Goal: Task Accomplishment & Management: Use online tool/utility

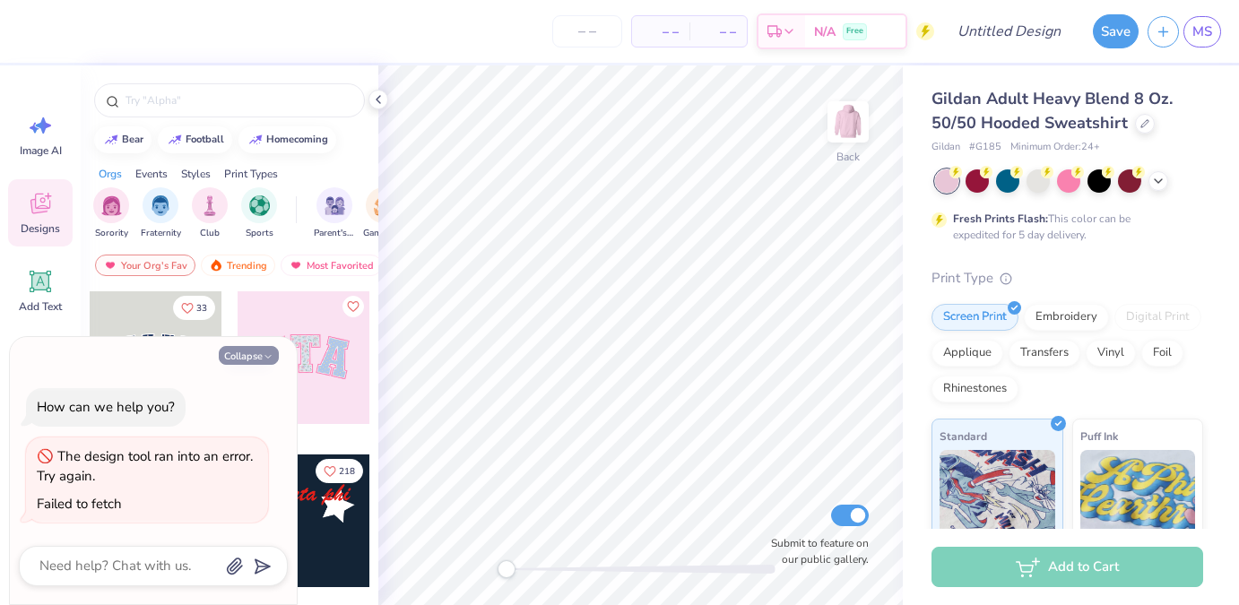
click at [240, 352] on button "Collapse" at bounding box center [249, 355] width 60 height 19
type textarea "x"
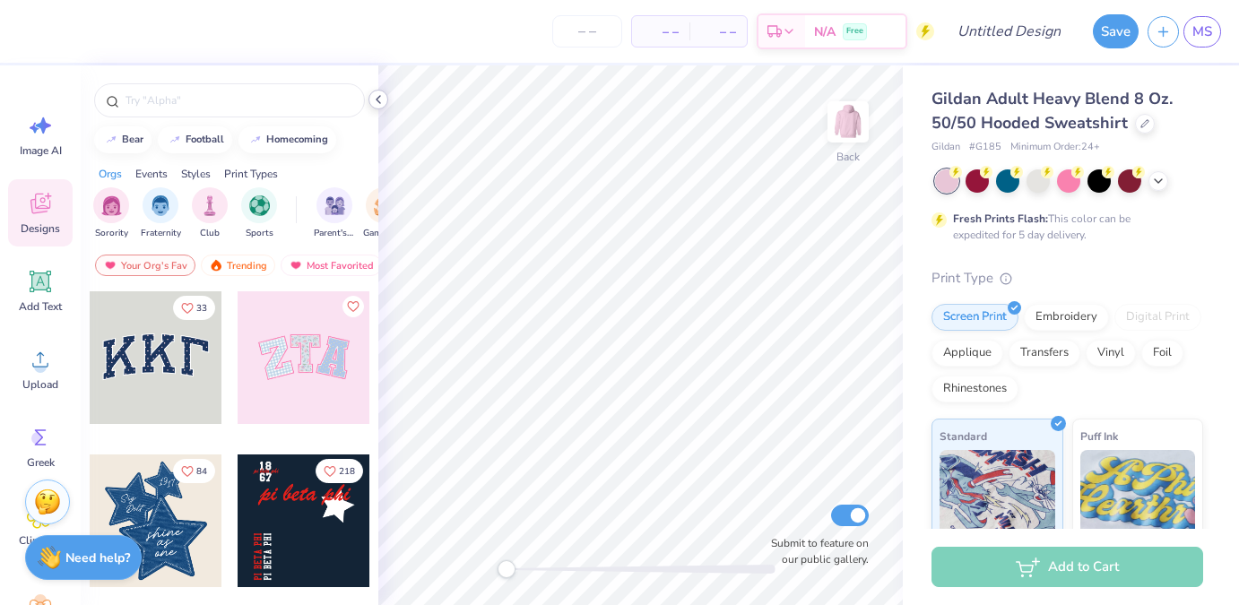
click at [377, 97] on icon at bounding box center [378, 99] width 14 height 14
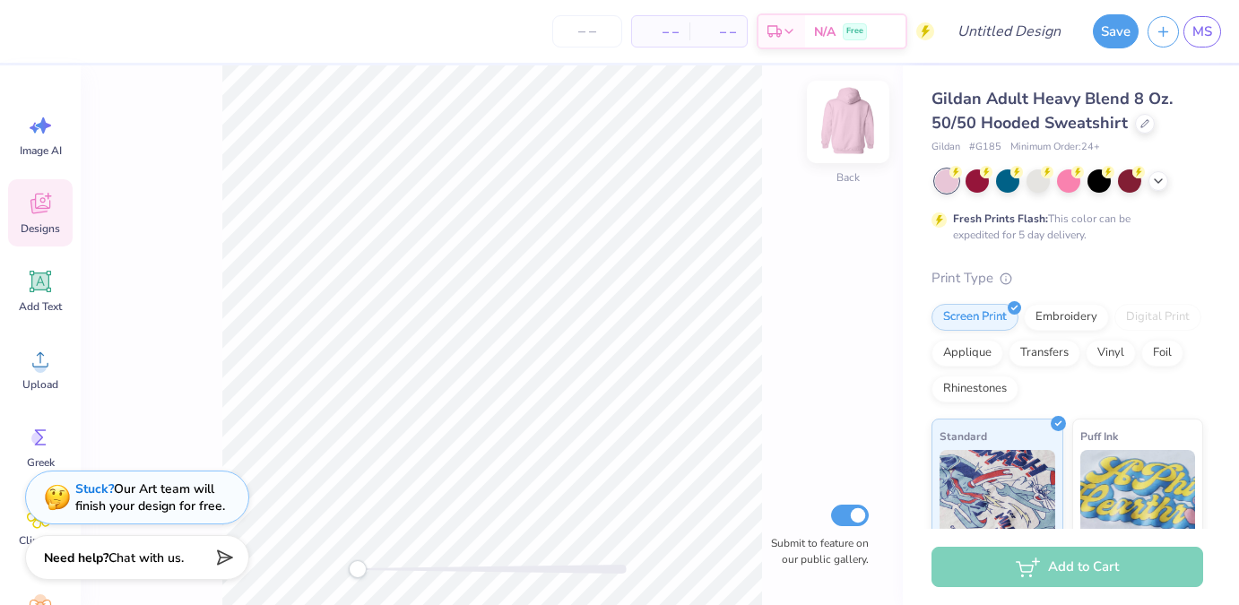
click at [863, 132] on img at bounding box center [848, 122] width 72 height 72
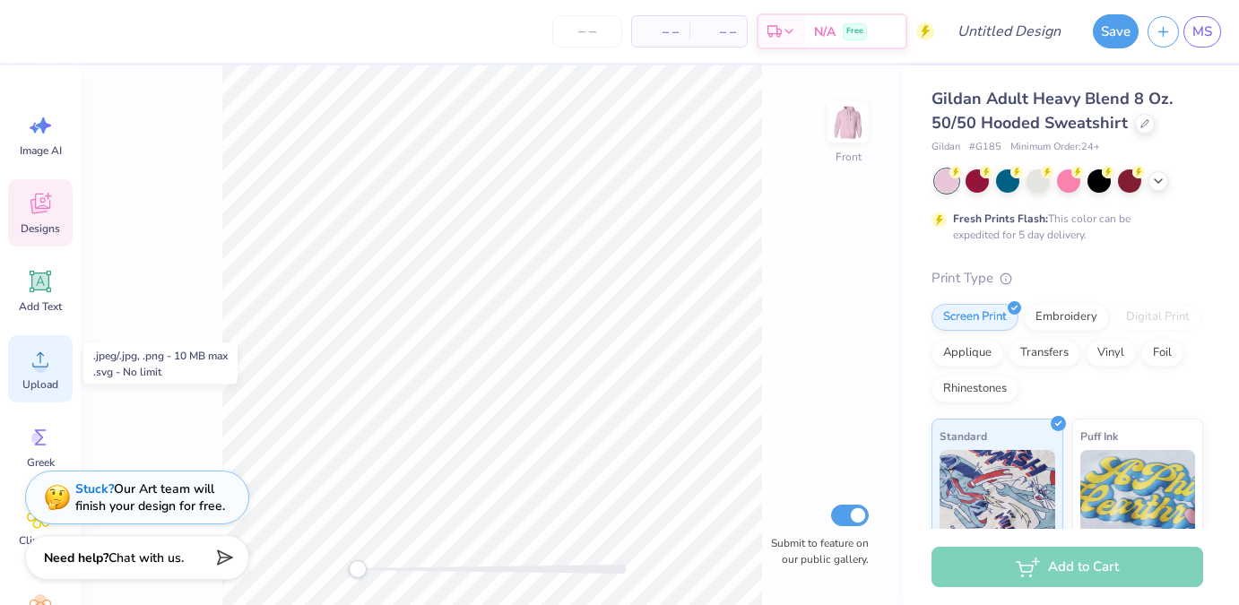
click at [31, 370] on icon at bounding box center [40, 359] width 27 height 27
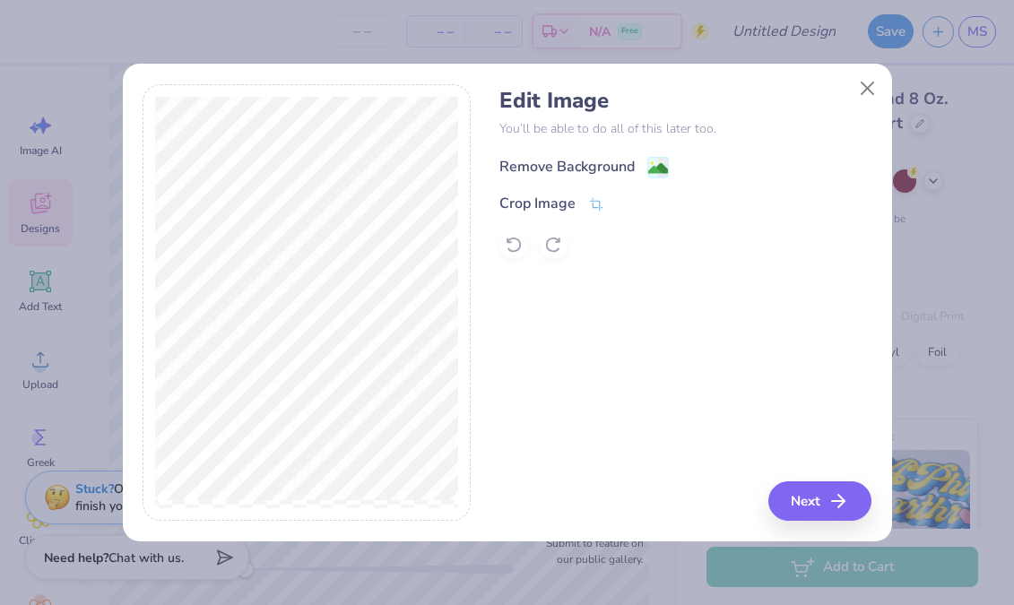
click at [651, 162] on image at bounding box center [658, 169] width 20 height 20
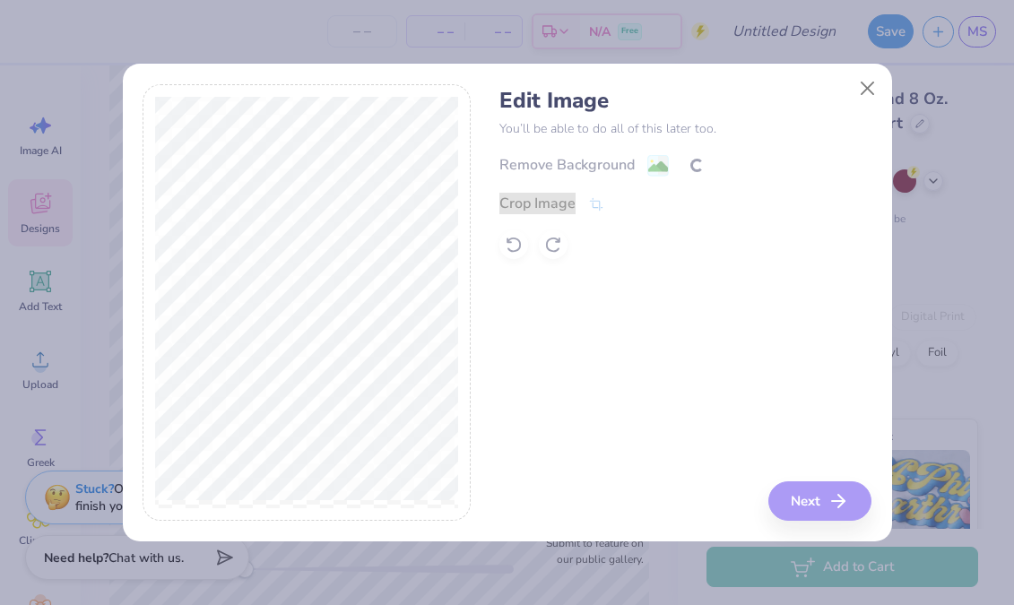
drag, startPoint x: 651, startPoint y: 162, endPoint x: 546, endPoint y: 270, distance: 150.3
click at [546, 270] on div "Edit Image You’ll be able to do all of this later too. Remove Background Crop I…" at bounding box center [685, 303] width 372 height 438
click at [559, 197] on div "Crop Image" at bounding box center [537, 206] width 76 height 22
click at [591, 199] on icon at bounding box center [596, 204] width 16 height 16
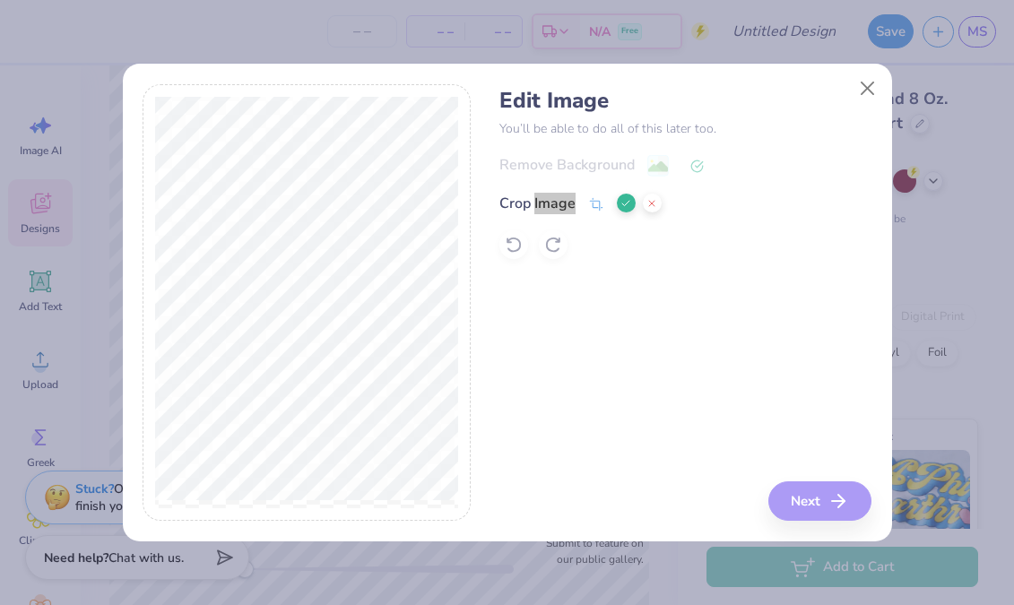
click at [591, 199] on icon at bounding box center [596, 204] width 16 height 16
click at [626, 204] on icon at bounding box center [626, 203] width 11 height 11
click at [626, 204] on div "Crop Image" at bounding box center [685, 204] width 372 height 22
click at [842, 496] on icon "button" at bounding box center [844, 502] width 22 height 22
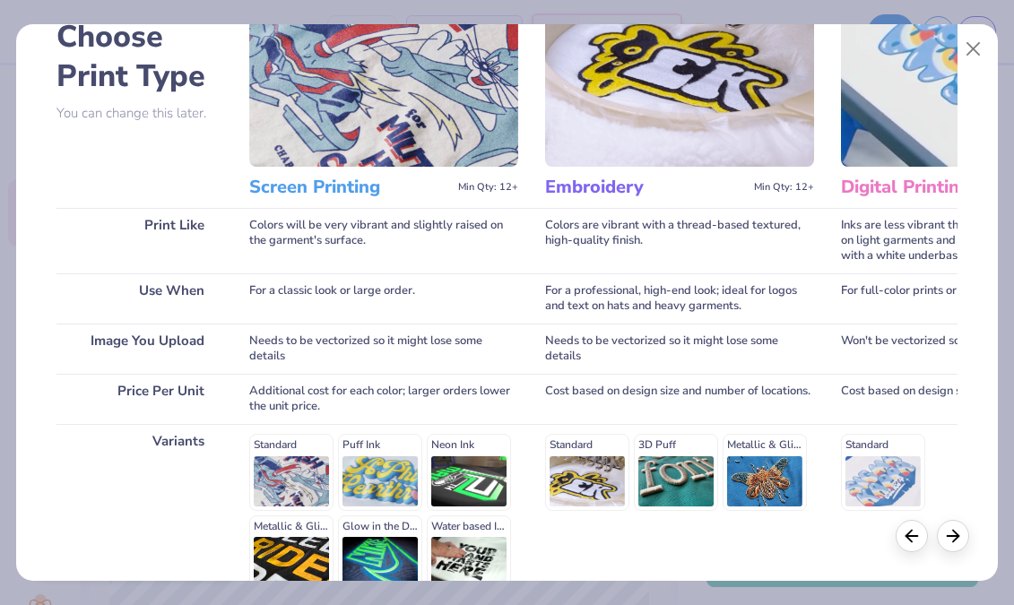
scroll to position [289, 0]
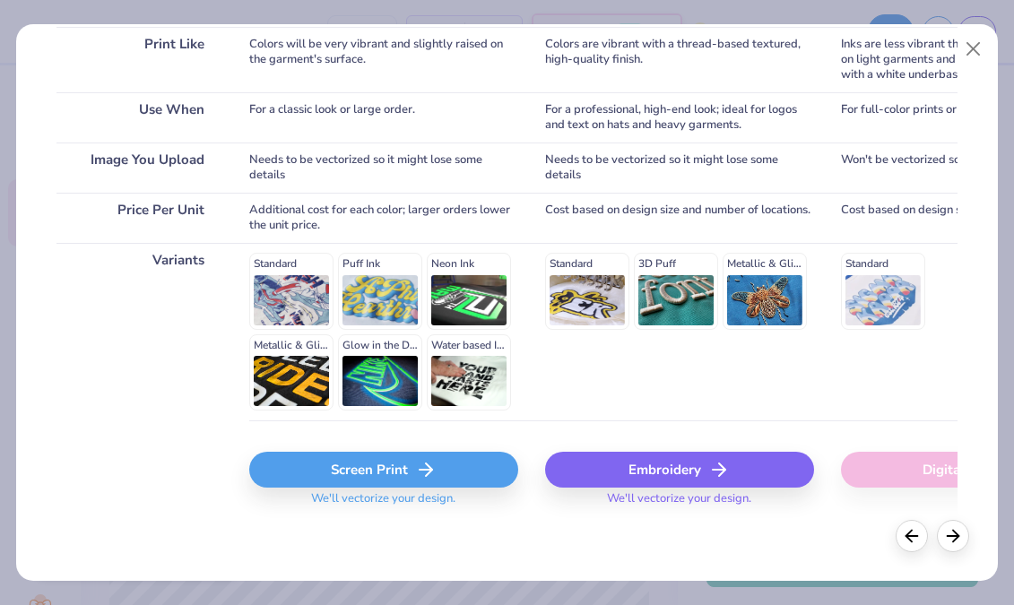
click at [412, 470] on div "Screen Print" at bounding box center [383, 470] width 269 height 36
click at [412, 470] on body "– – Per Item – – Total Est. Delivery N/A Free Design Title Save MS Image AI Des…" at bounding box center [507, 302] width 1014 height 605
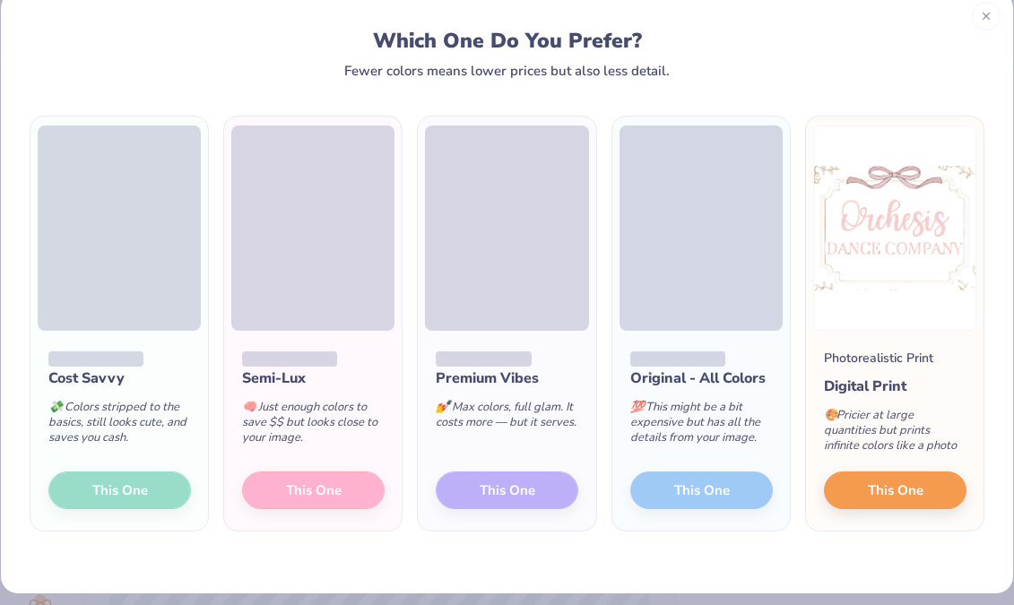
scroll to position [46, 0]
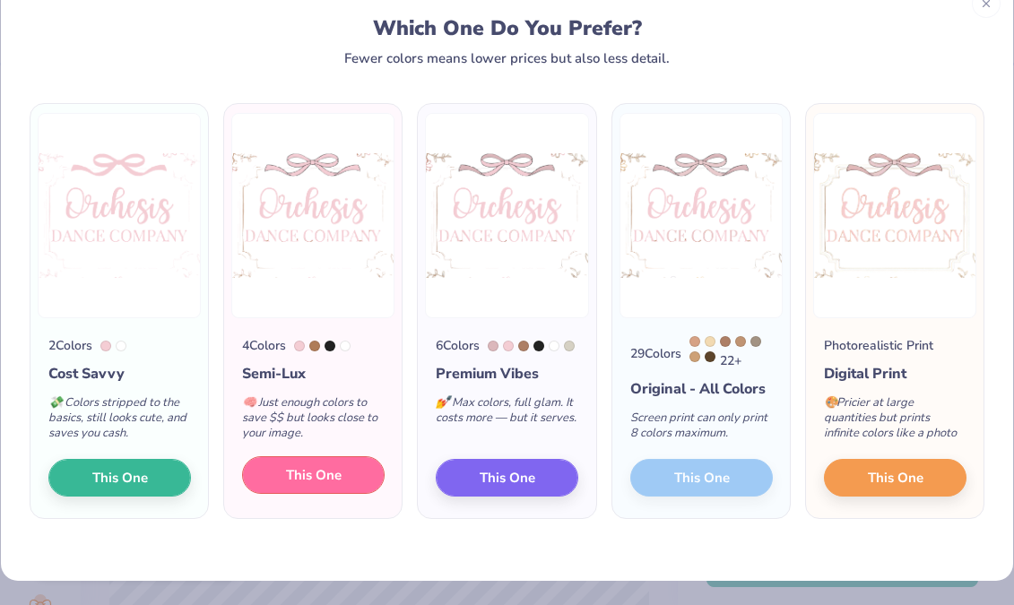
click at [292, 482] on span "This One" at bounding box center [314, 475] width 56 height 21
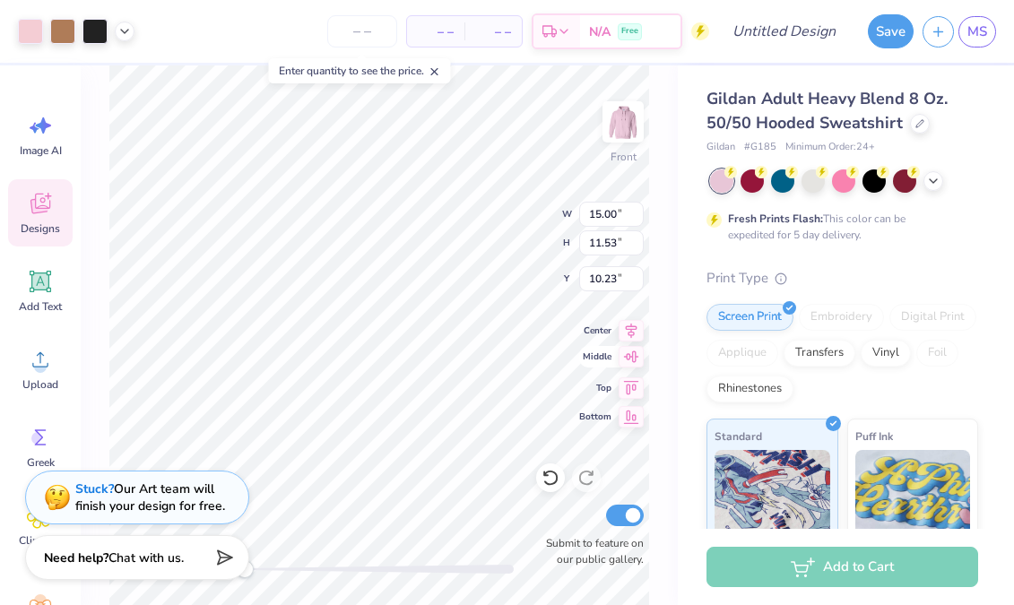
type input "6.00"
click at [91, 34] on div at bounding box center [94, 29] width 25 height 25
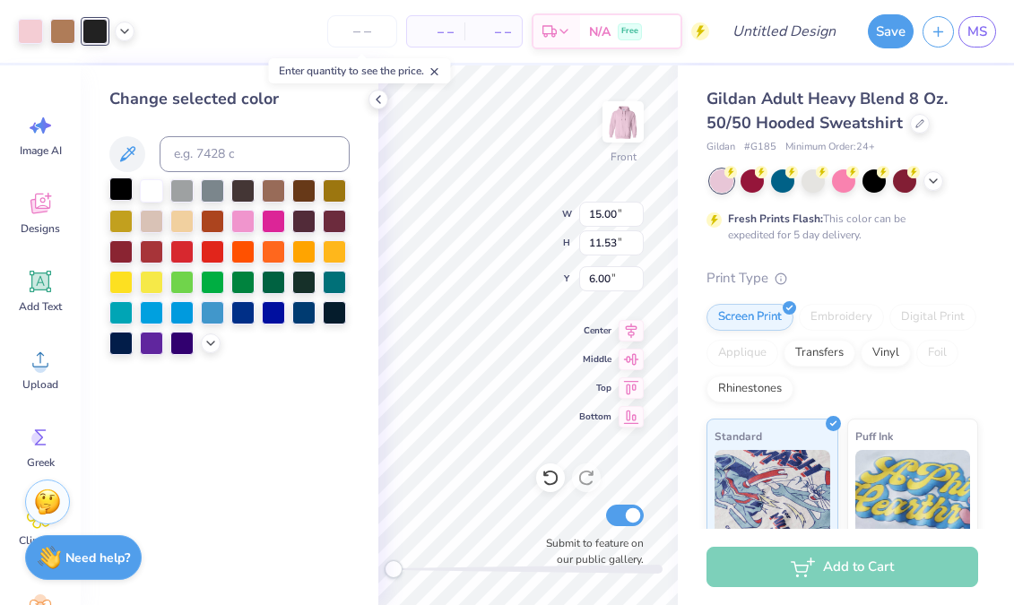
click at [120, 190] on div at bounding box center [120, 189] width 23 height 23
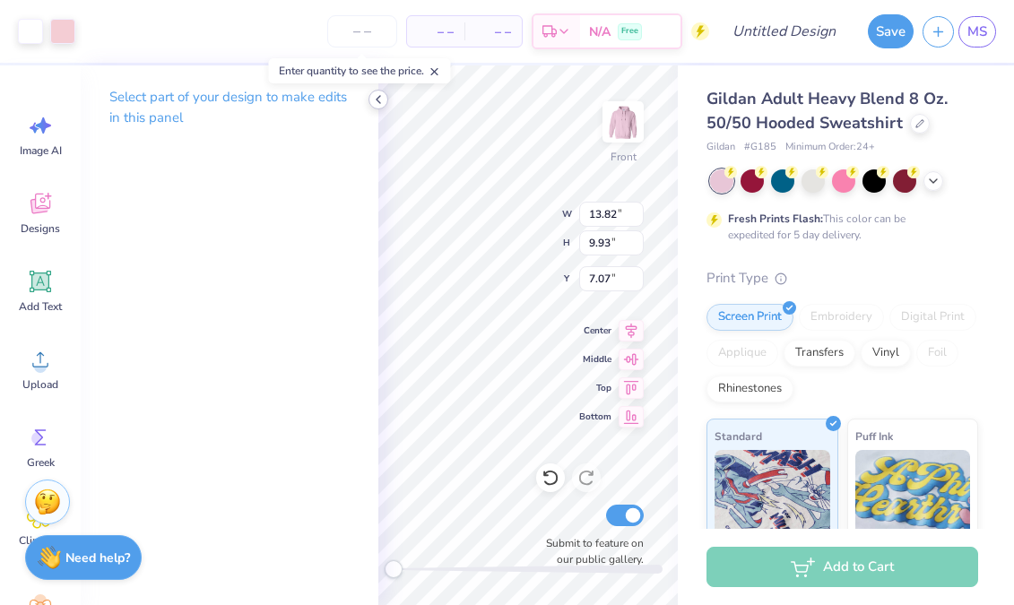
click at [381, 100] on icon at bounding box center [378, 99] width 14 height 14
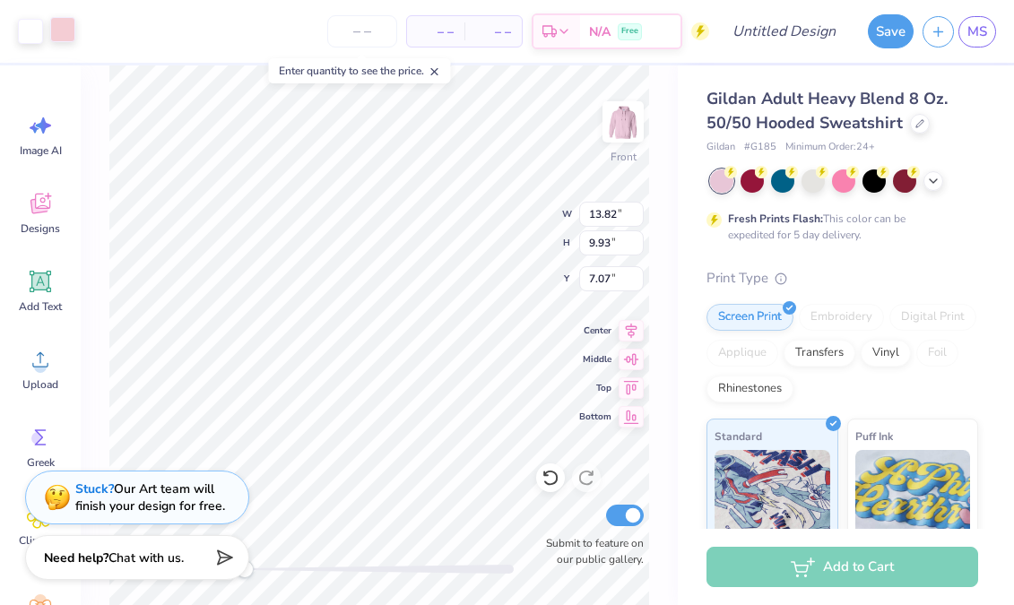
click at [70, 29] on div at bounding box center [62, 29] width 25 height 25
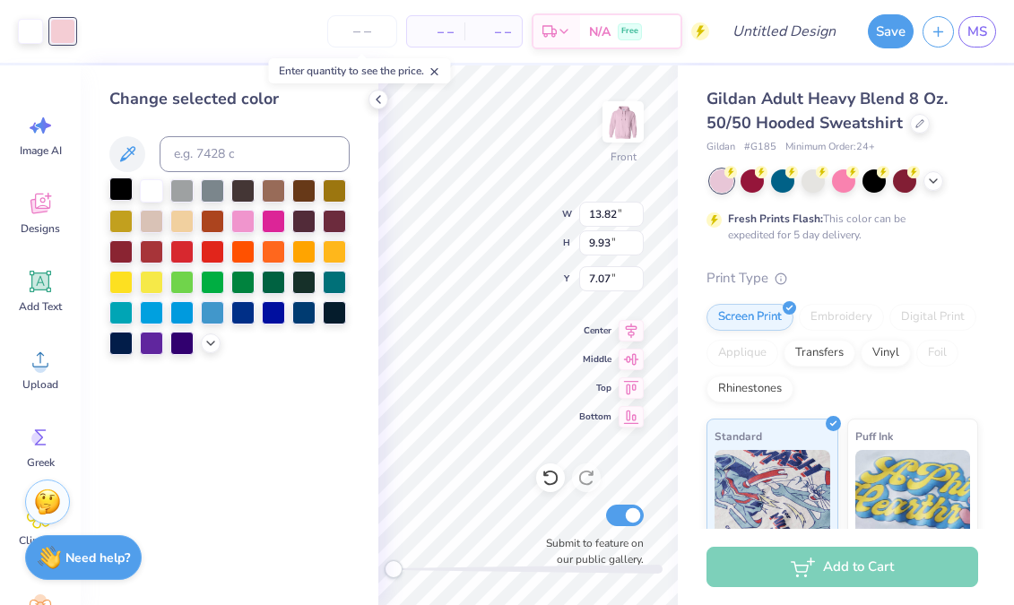
click at [126, 187] on div at bounding box center [120, 189] width 23 height 23
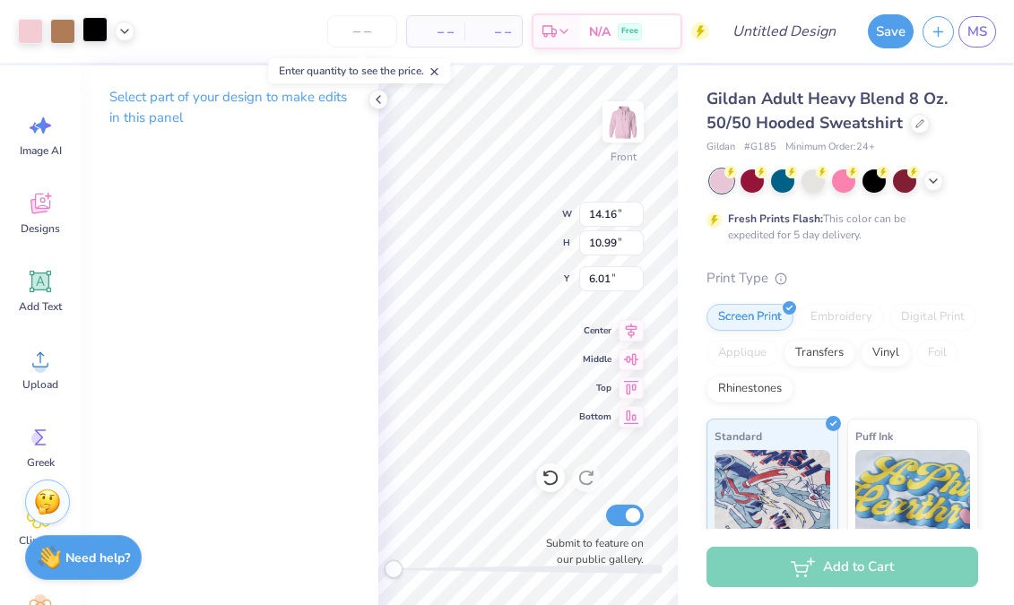
click at [100, 34] on div at bounding box center [94, 29] width 25 height 25
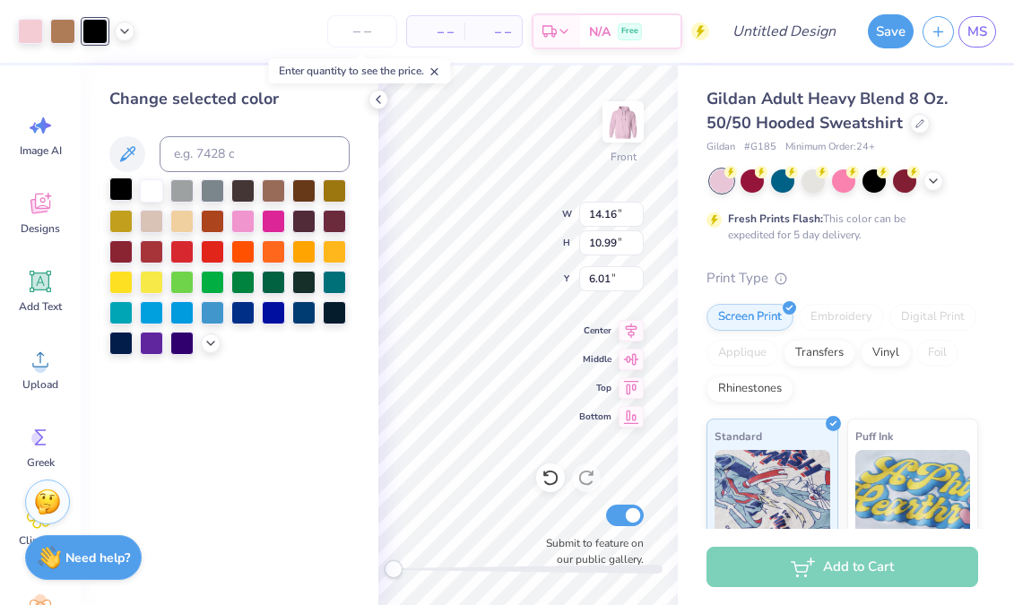
click at [128, 198] on div at bounding box center [120, 189] width 23 height 23
click at [121, 197] on div at bounding box center [120, 189] width 23 height 23
type input "6.00"
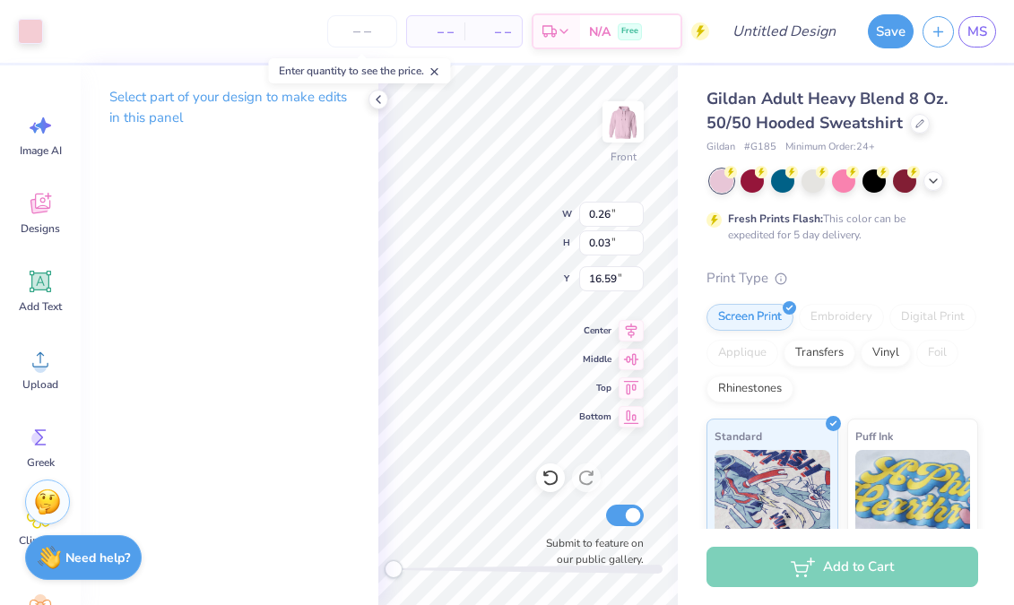
type input "1.68"
type input "0.83"
type input "16.70"
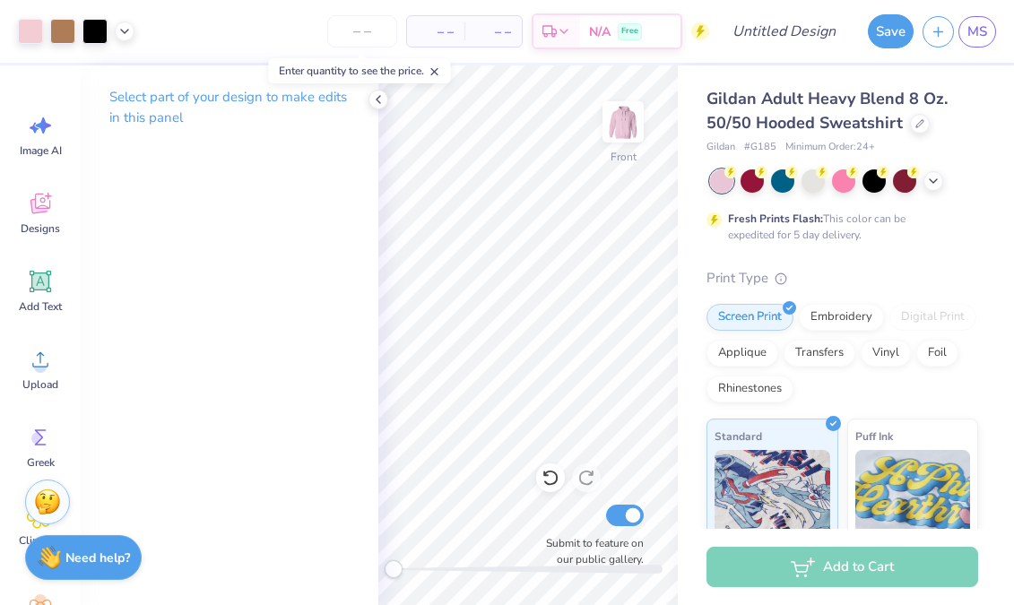
click at [378, 87] on div "Enter quantity to see the price." at bounding box center [360, 71] width 193 height 36
click at [374, 99] on icon at bounding box center [378, 99] width 14 height 14
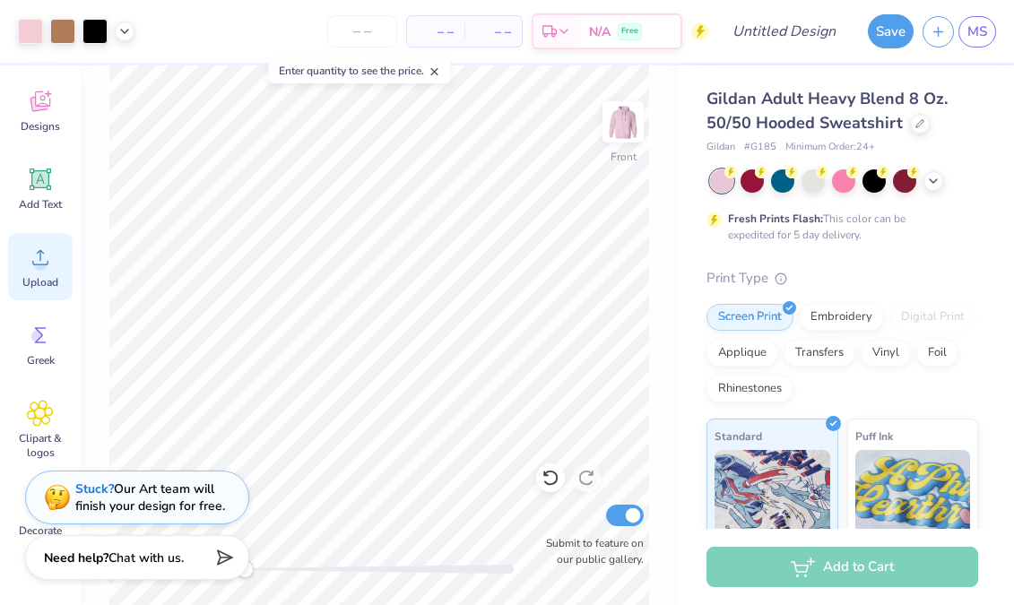
scroll to position [96, 0]
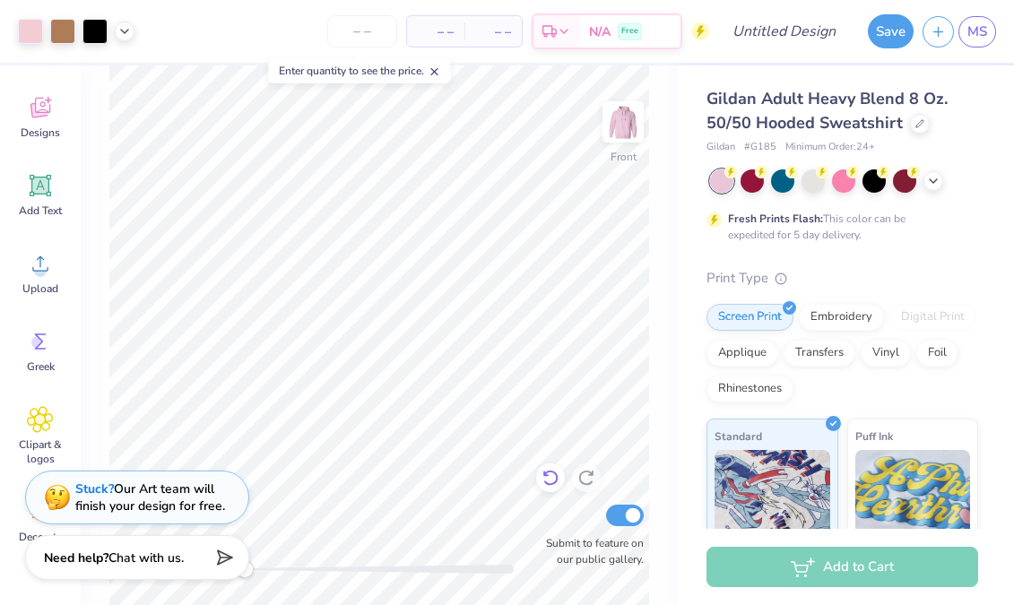
click at [552, 481] on icon at bounding box center [551, 478] width 18 height 18
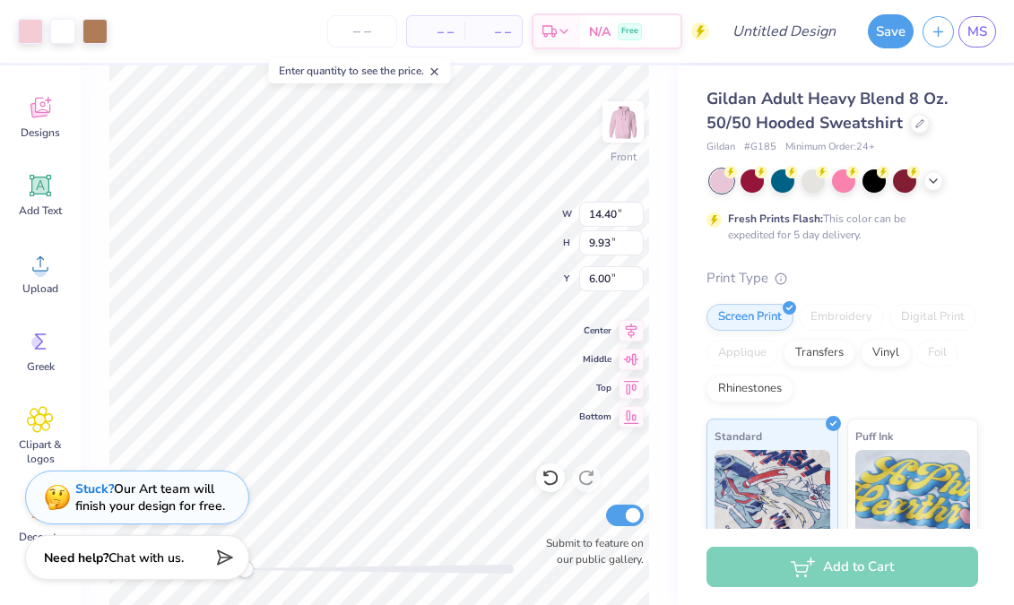
click at [481, 215] on div "Front W 14.40 14.40 " H 9.93 9.93 " Y 6.00 6.00 " Center Middle Top Bottom Subm…" at bounding box center [379, 335] width 597 height 540
type input "14.28"
type input "9.84"
type input "6.09"
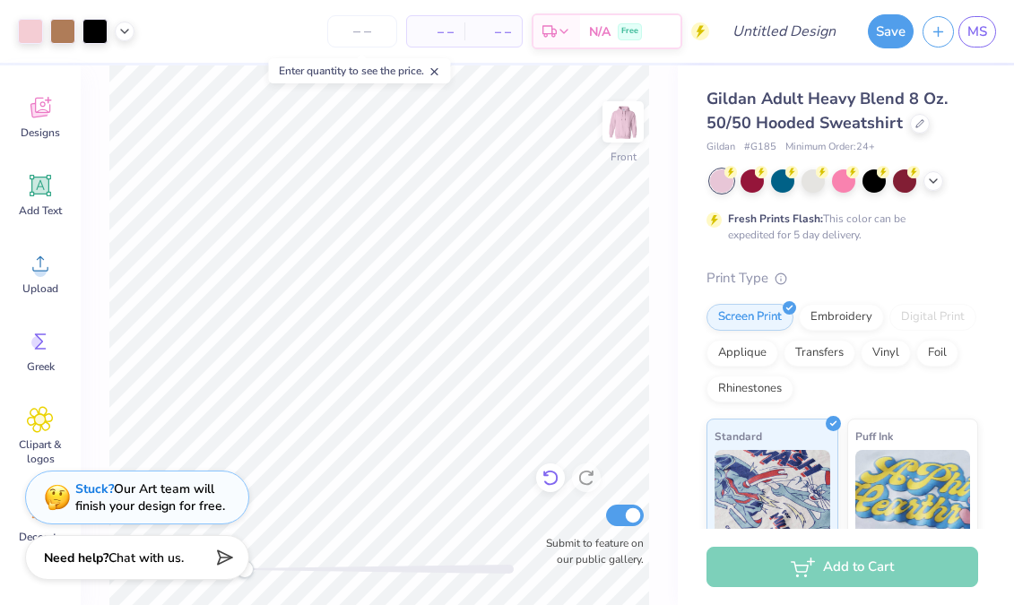
click at [548, 479] on icon at bounding box center [551, 478] width 18 height 18
click at [552, 477] on icon at bounding box center [551, 478] width 18 height 18
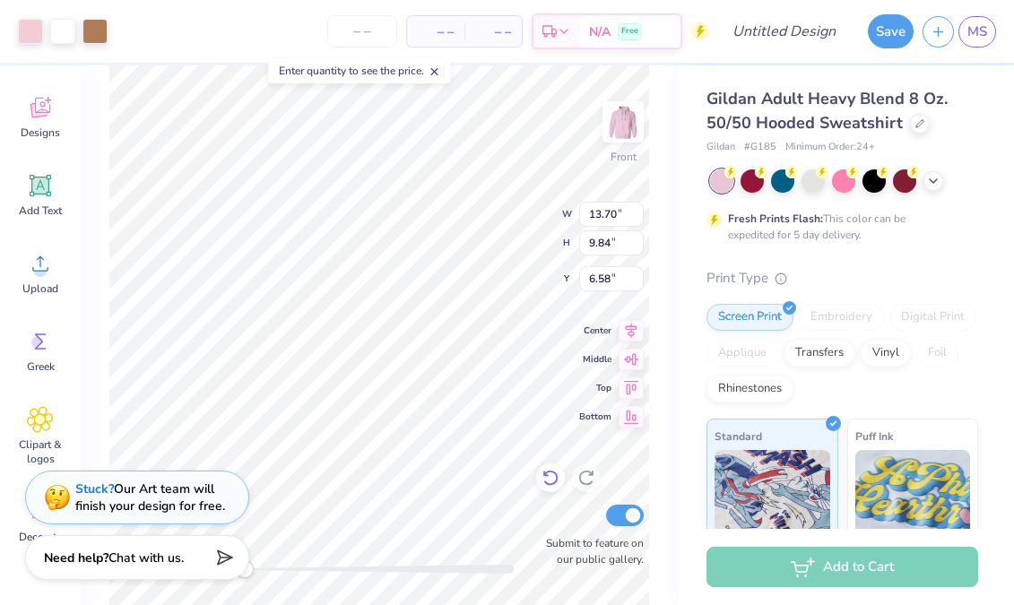
type input "8.88"
type input "6.00"
click at [552, 478] on icon at bounding box center [551, 478] width 18 height 18
click at [552, 477] on icon at bounding box center [551, 478] width 18 height 18
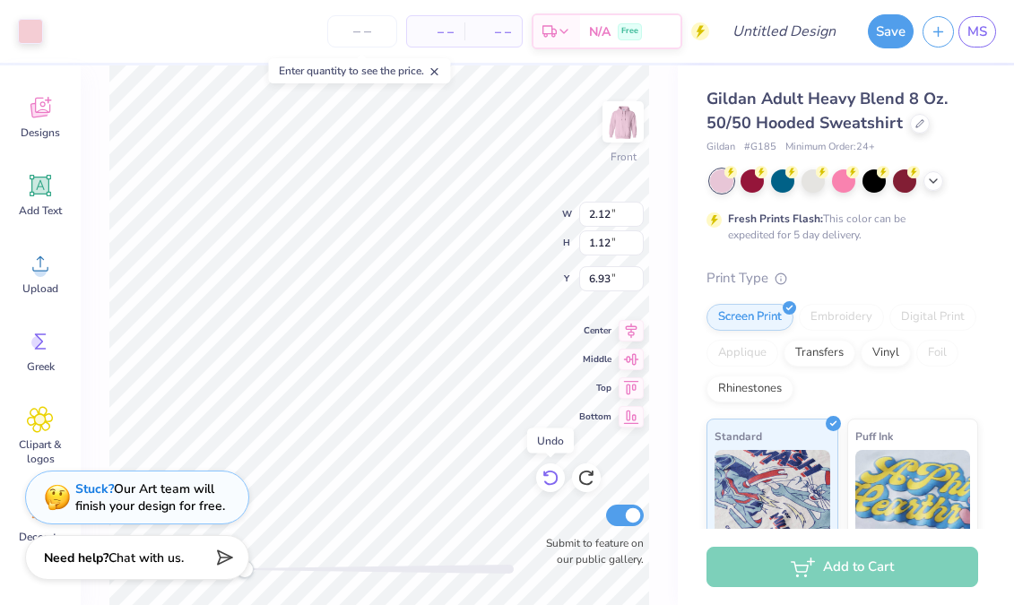
type input "6.97"
type input "6.94"
click at [96, 30] on div at bounding box center [94, 29] width 25 height 25
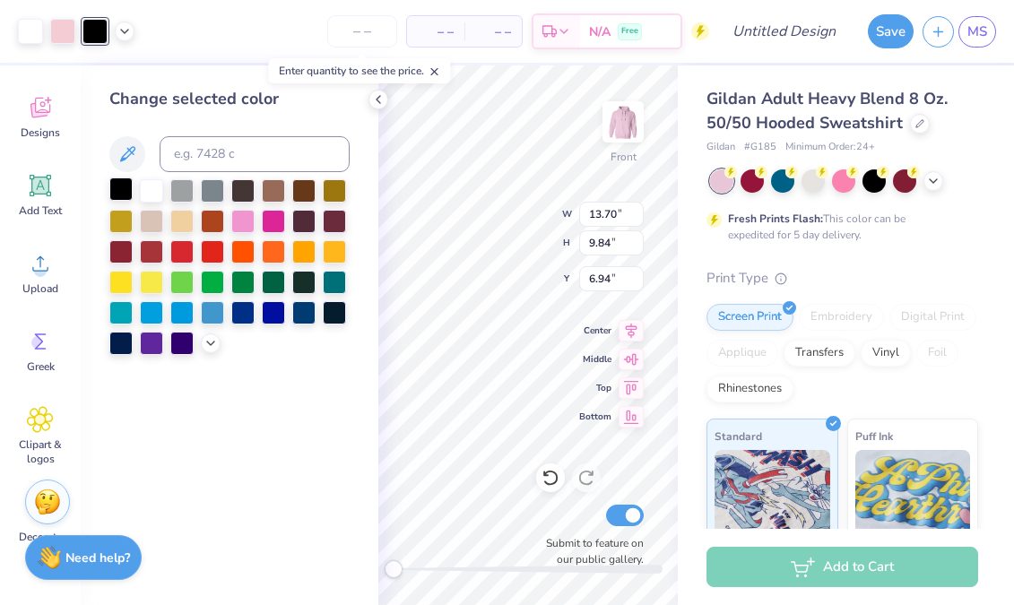
click at [129, 190] on div at bounding box center [120, 189] width 23 height 23
click at [123, 193] on div at bounding box center [120, 189] width 23 height 23
click at [123, 192] on div at bounding box center [120, 189] width 23 height 23
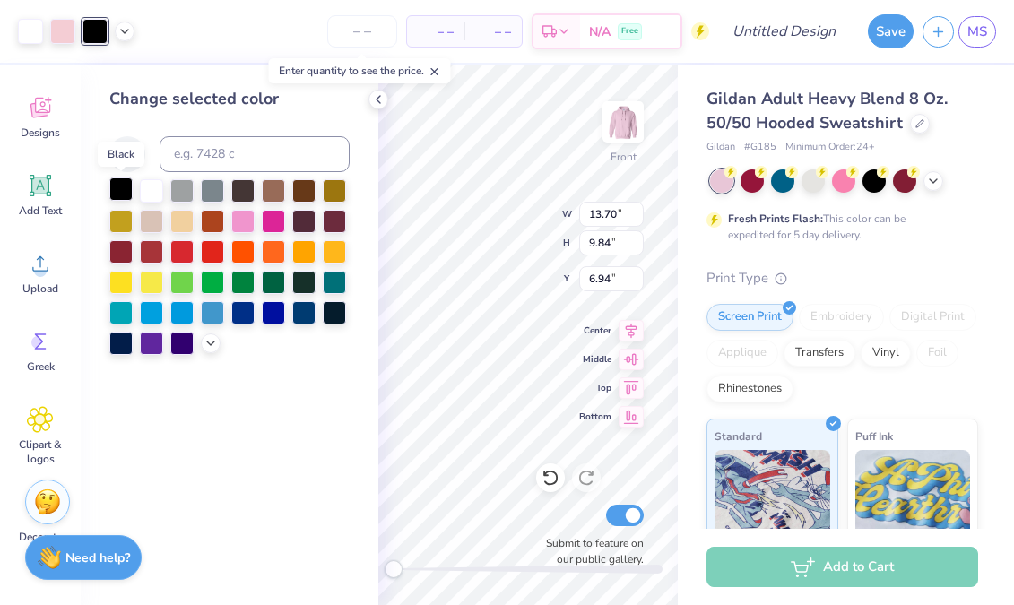
click at [123, 192] on div at bounding box center [120, 189] width 23 height 23
click at [122, 192] on div at bounding box center [120, 189] width 23 height 23
click at [126, 191] on div at bounding box center [120, 189] width 23 height 23
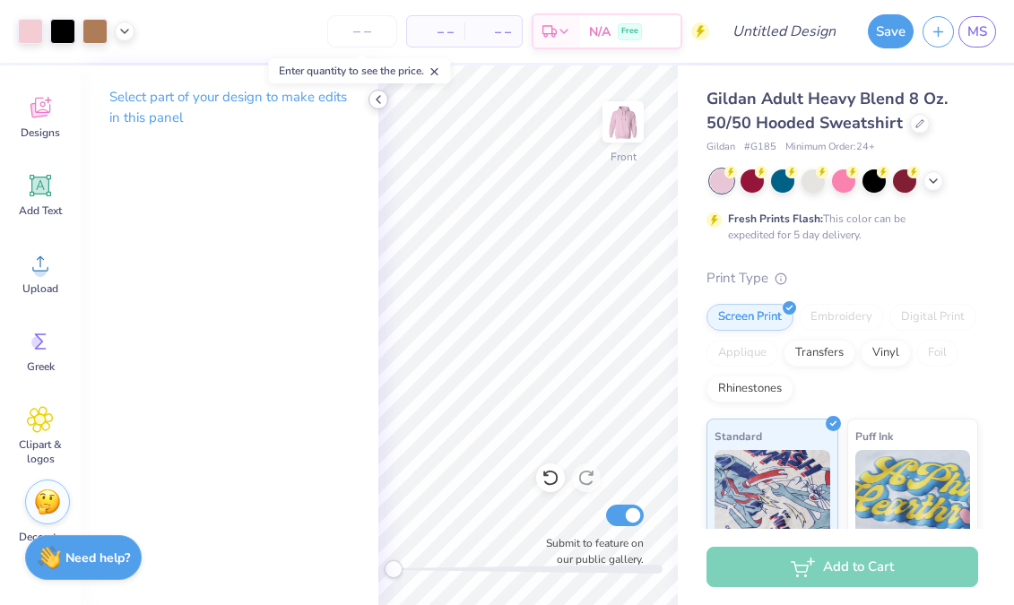
click at [379, 95] on icon at bounding box center [378, 99] width 14 height 14
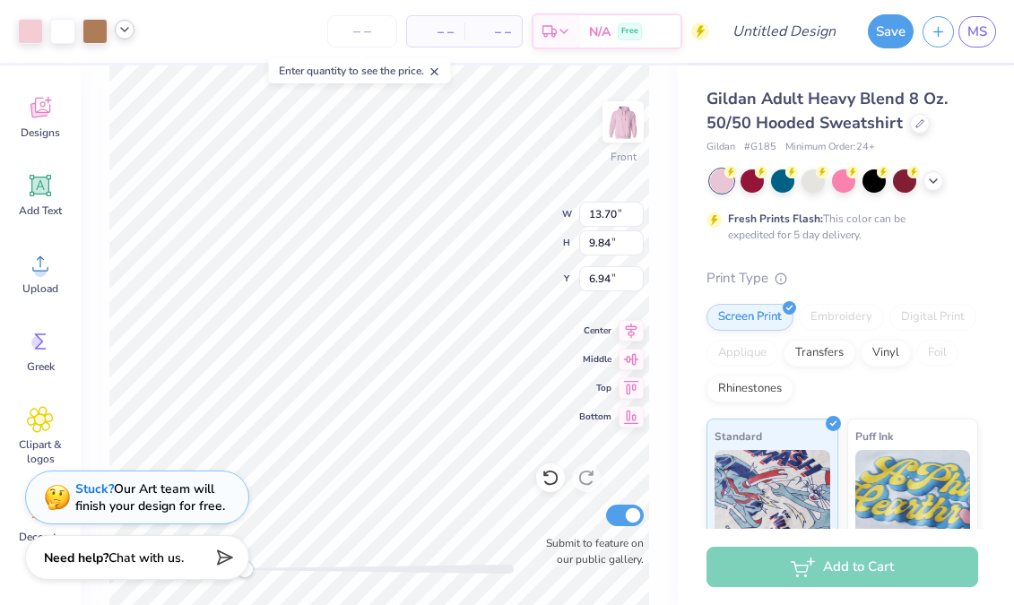
click at [120, 26] on icon at bounding box center [124, 29] width 14 height 14
click at [128, 81] on div at bounding box center [124, 75] width 25 height 25
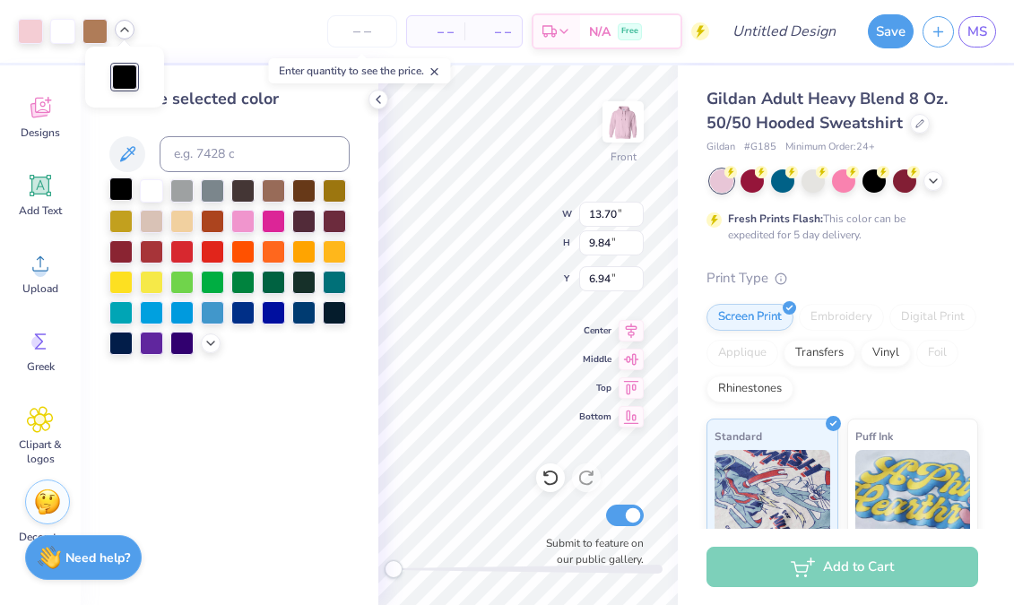
click at [117, 191] on div at bounding box center [120, 189] width 23 height 23
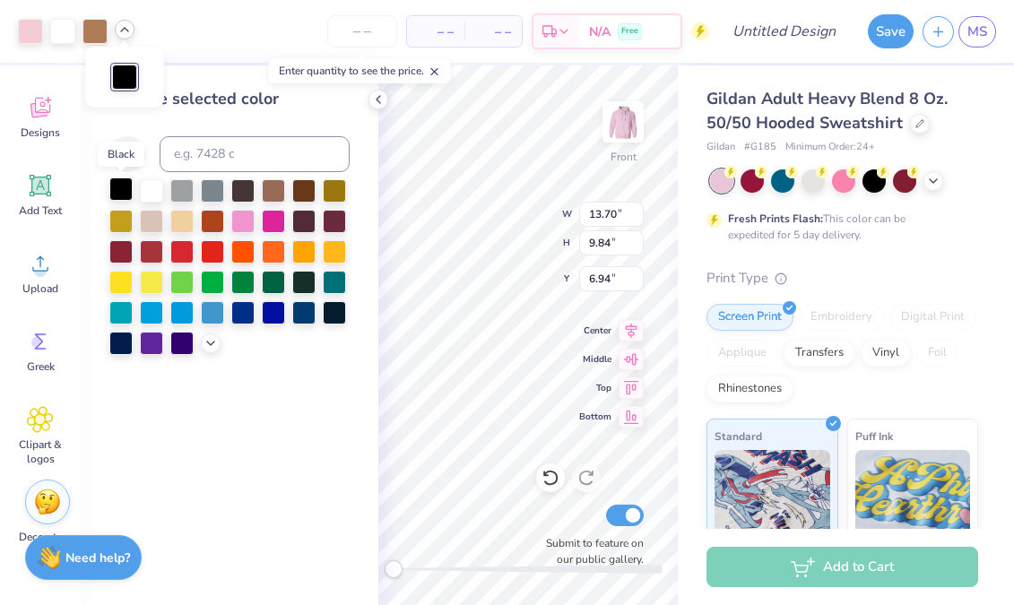
click at [117, 191] on div at bounding box center [120, 189] width 23 height 23
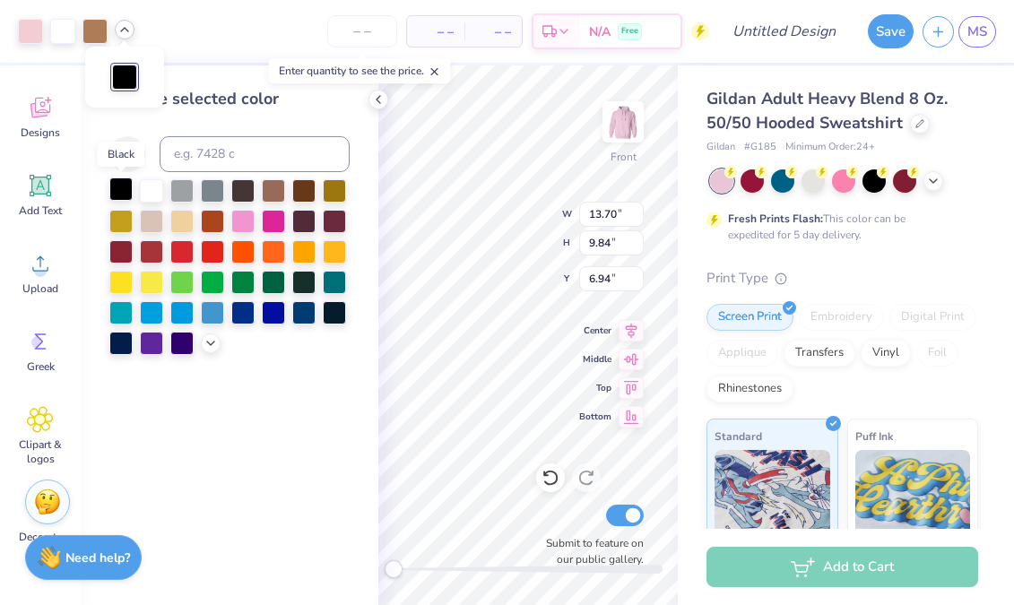
click at [117, 191] on div at bounding box center [120, 189] width 23 height 23
click at [124, 179] on div at bounding box center [120, 189] width 23 height 23
click at [129, 150] on icon at bounding box center [127, 153] width 15 height 15
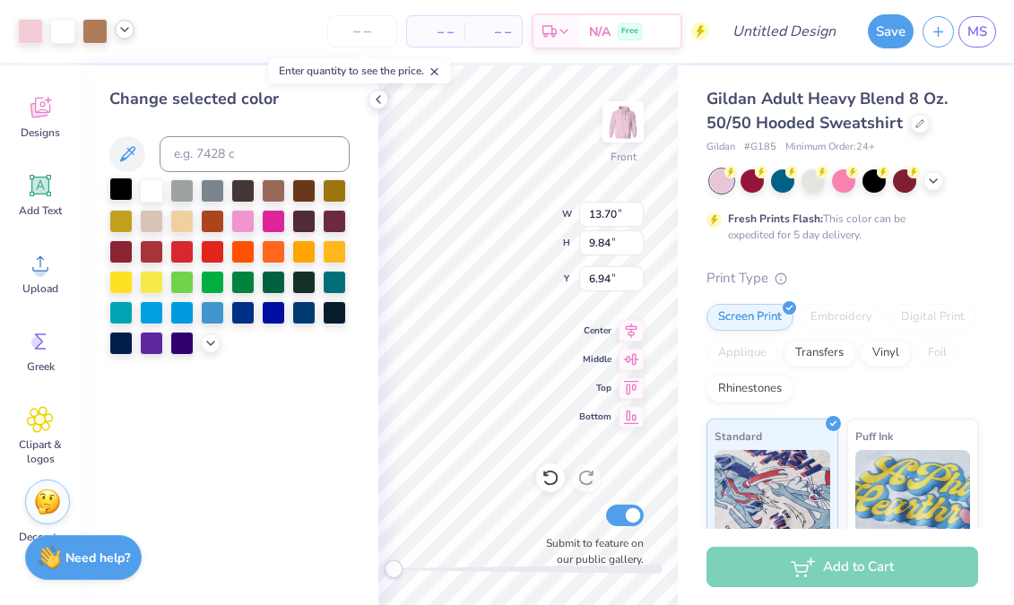
click at [127, 189] on div at bounding box center [120, 189] width 23 height 23
click at [377, 100] on polyline at bounding box center [379, 99] width 4 height 7
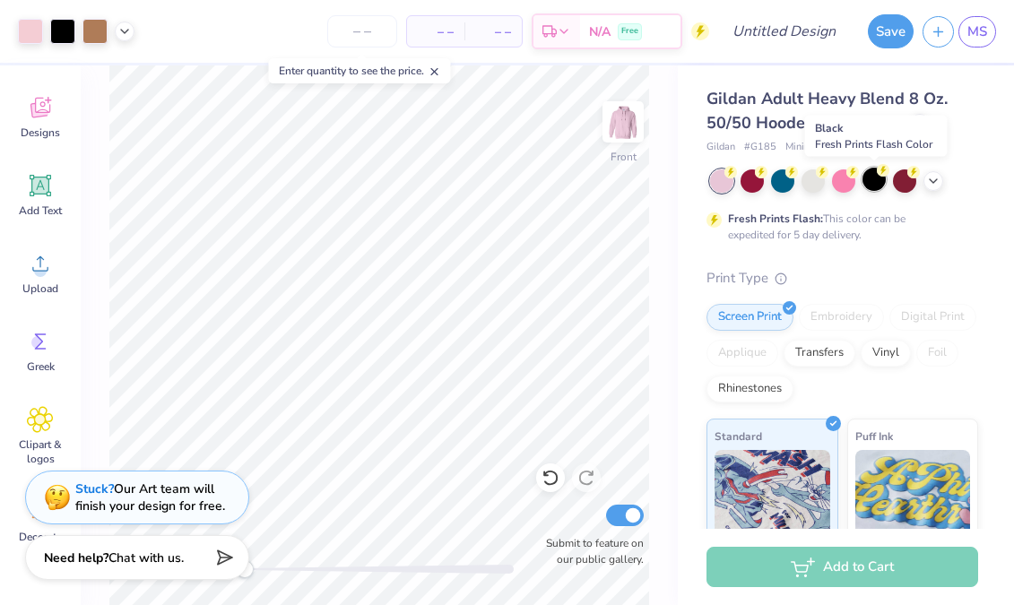
click at [879, 180] on div at bounding box center [874, 179] width 23 height 23
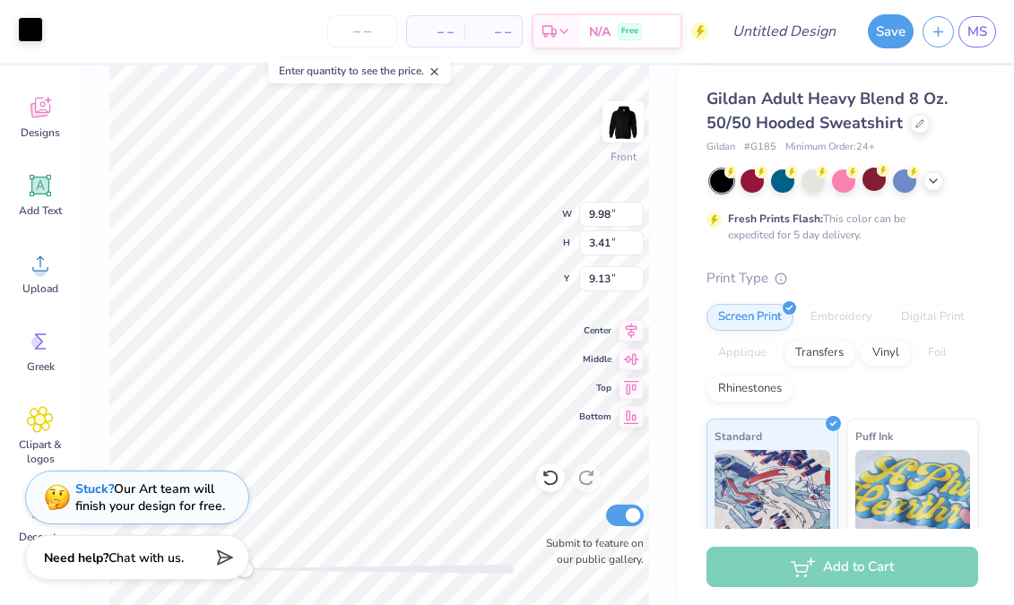
click at [26, 31] on div at bounding box center [30, 29] width 25 height 25
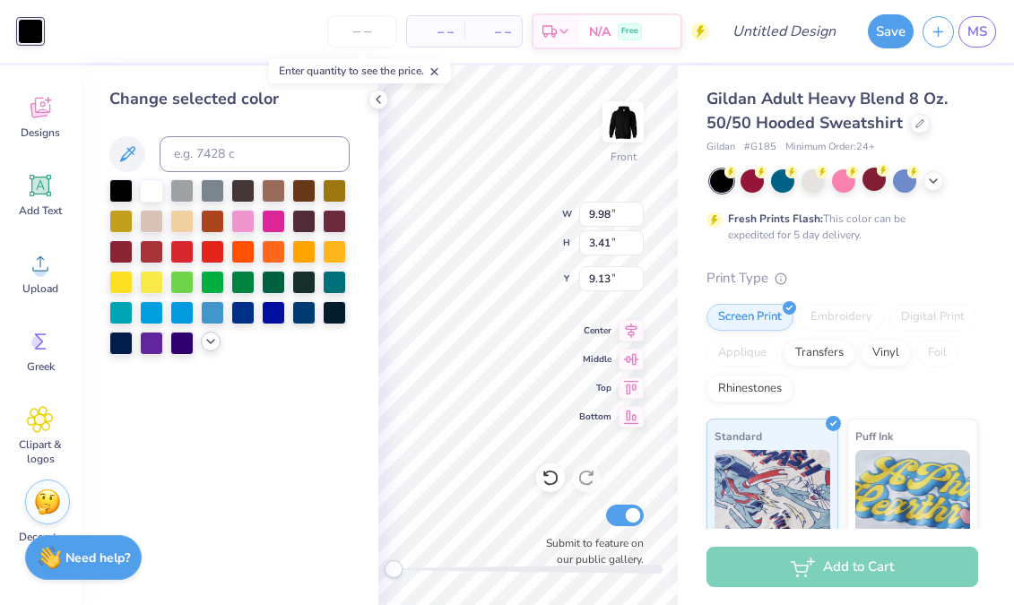
click at [210, 339] on icon at bounding box center [211, 341] width 14 height 14
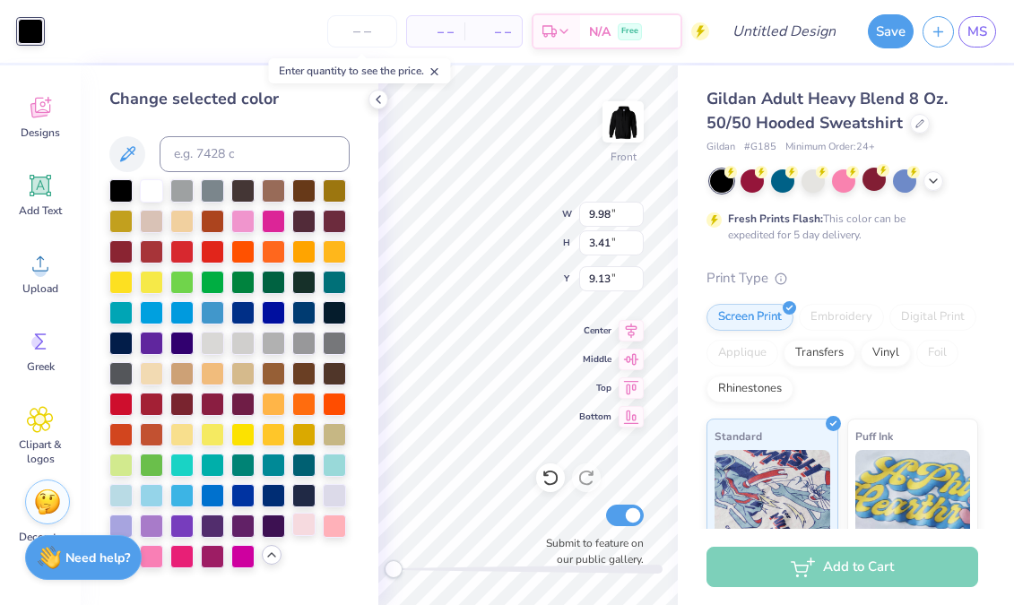
click at [306, 526] on div at bounding box center [303, 524] width 23 height 23
click at [378, 97] on polyline at bounding box center [379, 99] width 4 height 7
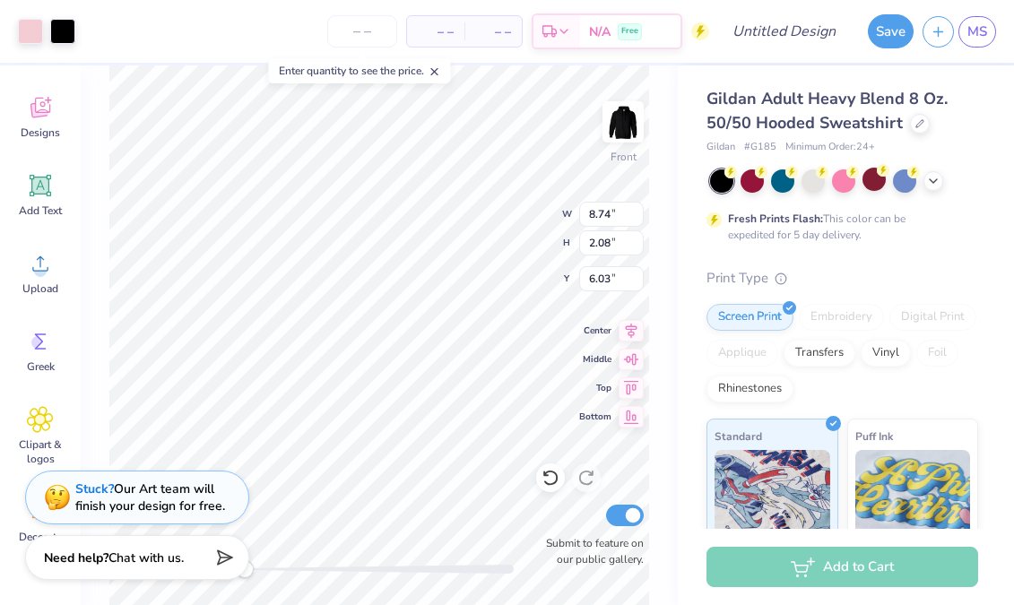
type input "8.74"
type input "2.08"
type input "6.03"
click at [493, 242] on div "Front W 13.70 H 9.84 Y 6.94 Center Middle Top Bottom Submit to feature on our p…" at bounding box center [379, 335] width 597 height 540
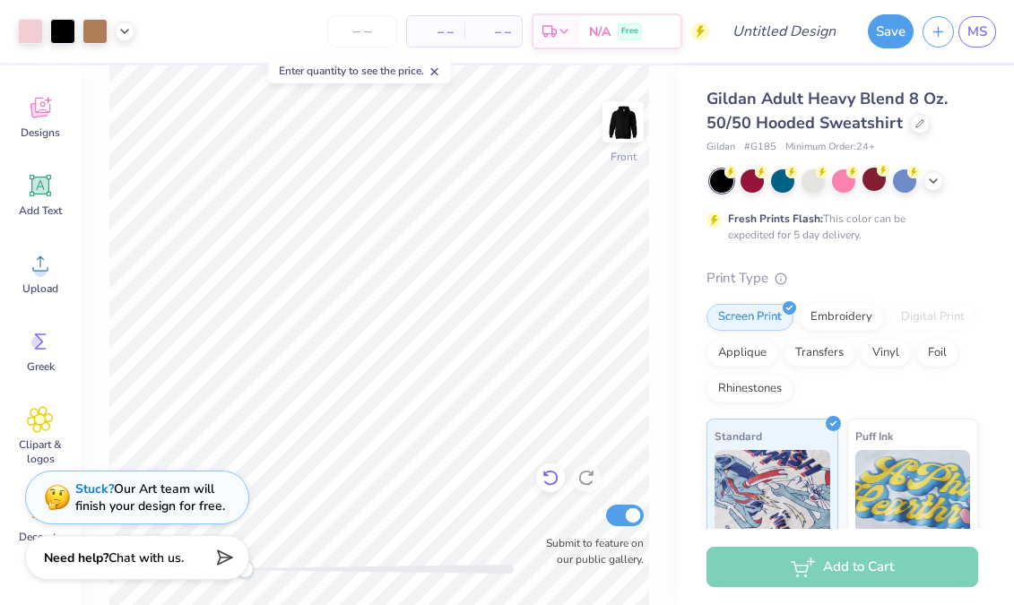
click at [539, 482] on div at bounding box center [550, 478] width 29 height 29
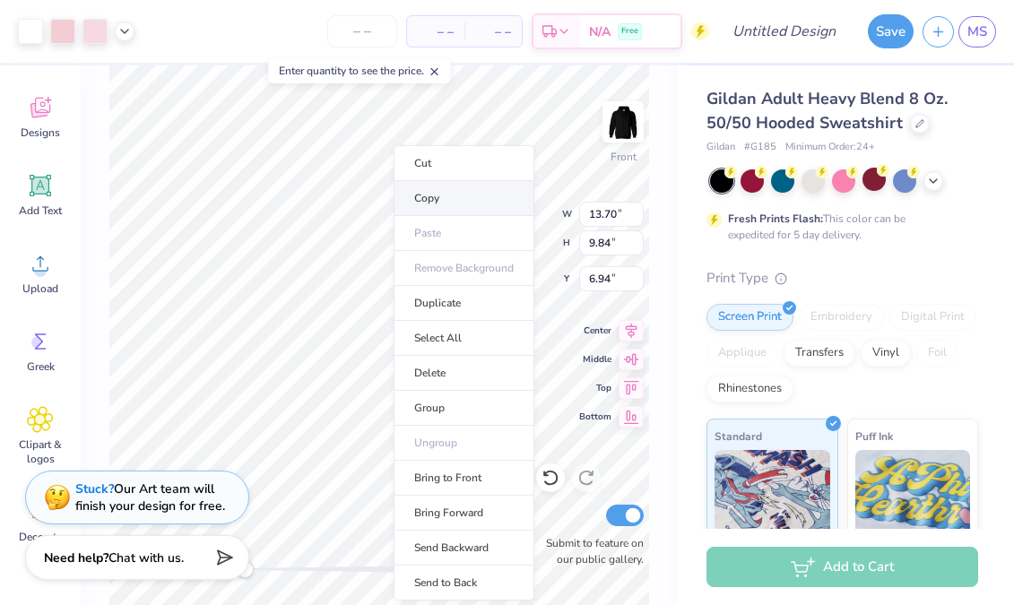
click at [437, 194] on li "Copy" at bounding box center [464, 198] width 141 height 35
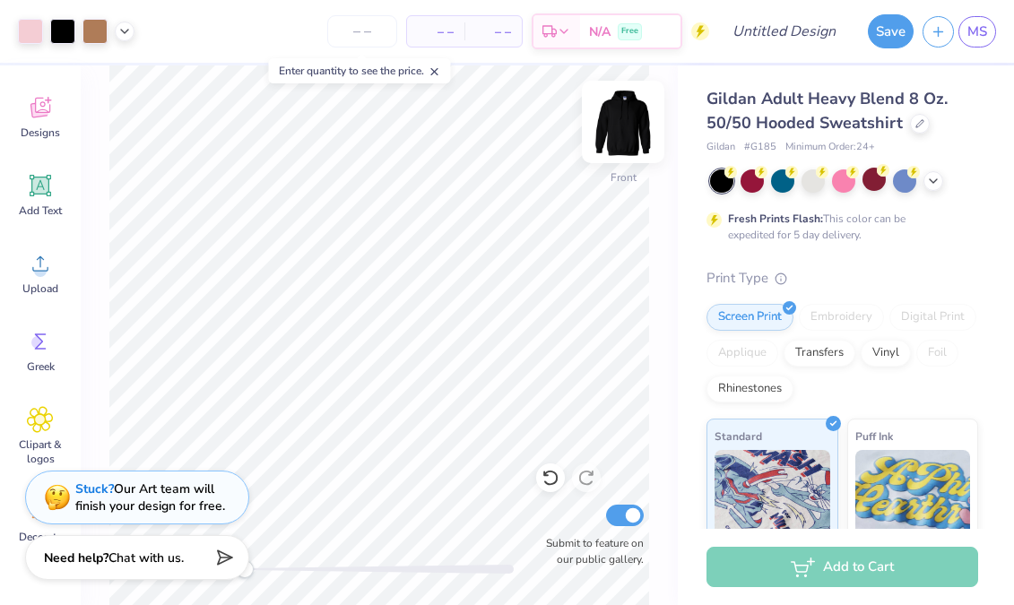
click at [627, 124] on img at bounding box center [623, 122] width 72 height 72
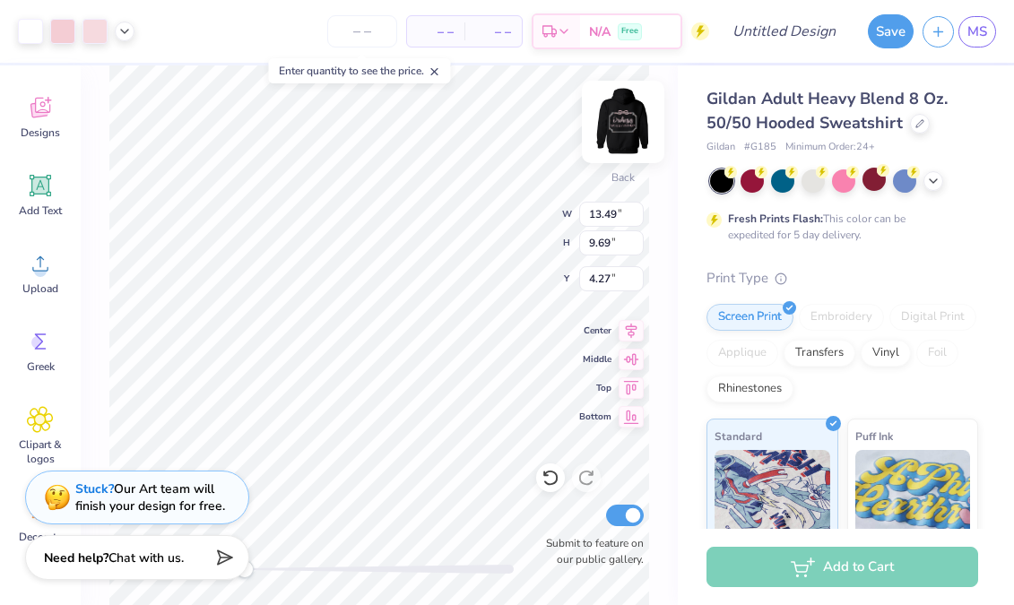
type input "4.31"
type input "9.83"
type input "3.36"
type input "6.43"
type input "13.49"
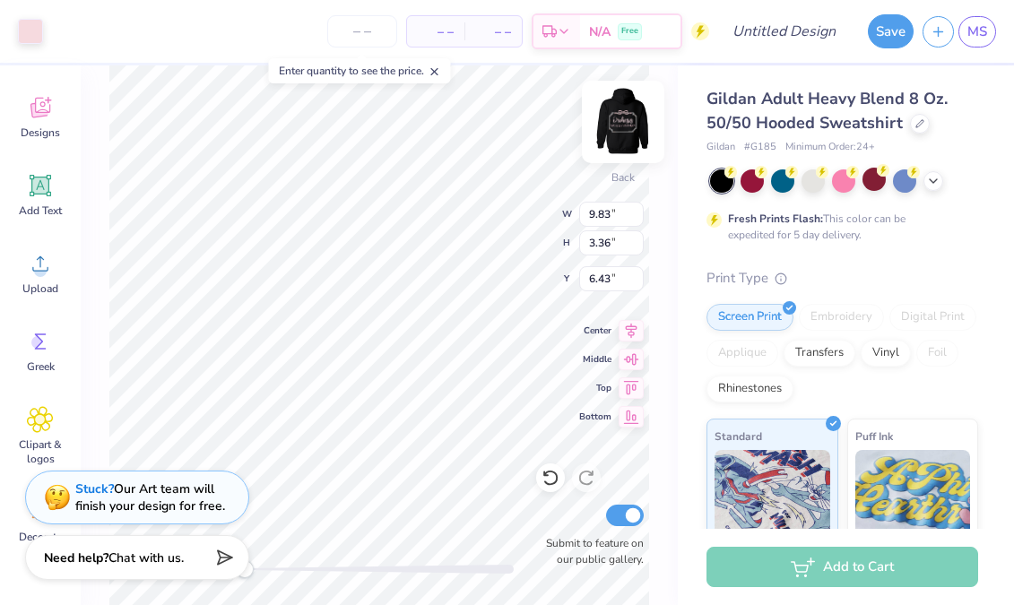
type input "9.69"
type input "4.27"
type input "6.20"
type input "4.46"
type input "9.51"
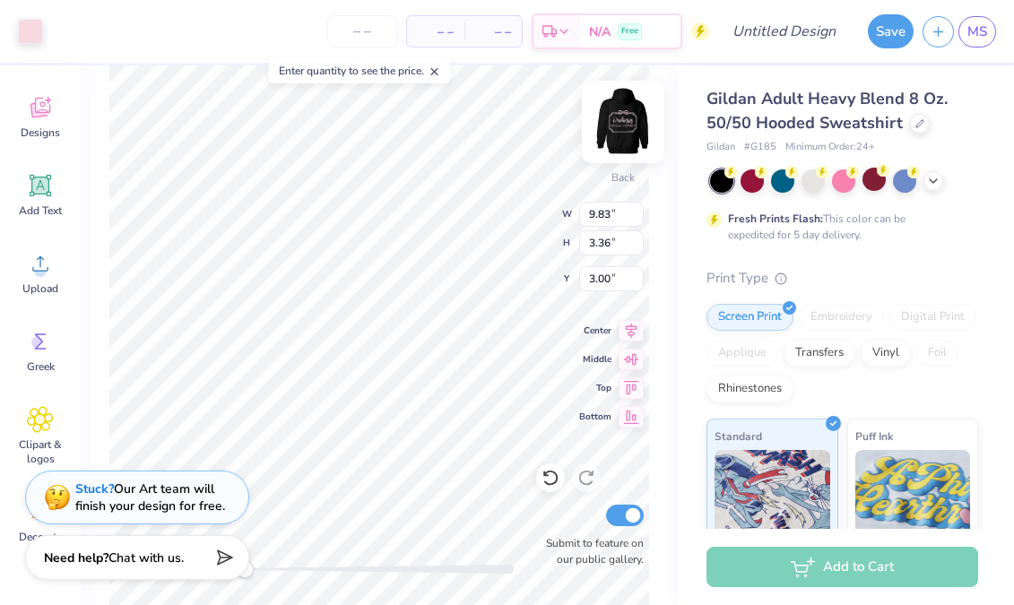
type input "6.56"
type input "2.24"
type input "3.00"
type input "5.20"
type input "1.78"
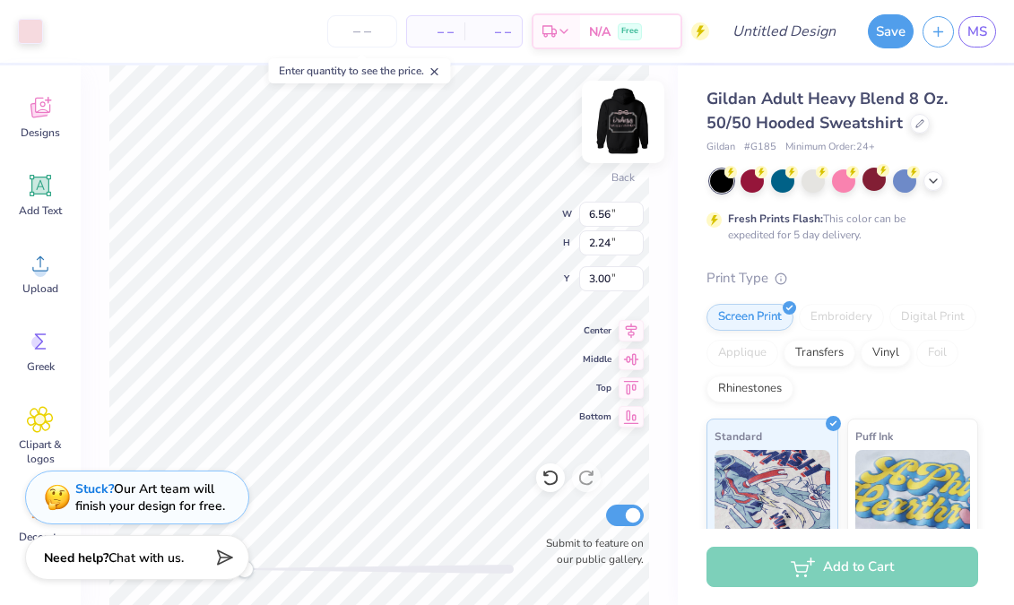
type input "2.94"
click at [630, 128] on img at bounding box center [623, 122] width 72 height 72
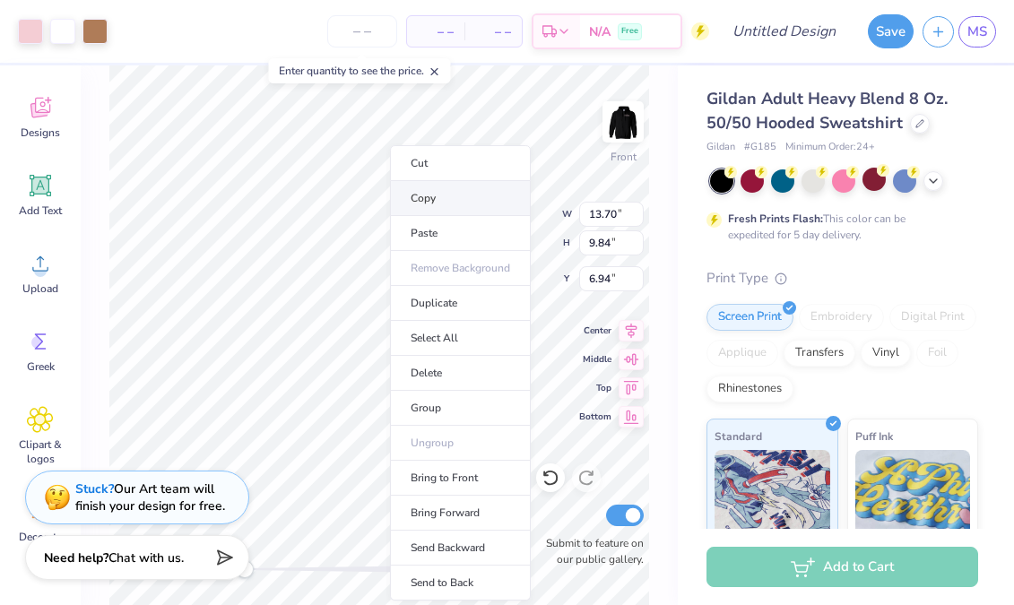
click at [434, 199] on li "Copy" at bounding box center [460, 198] width 141 height 35
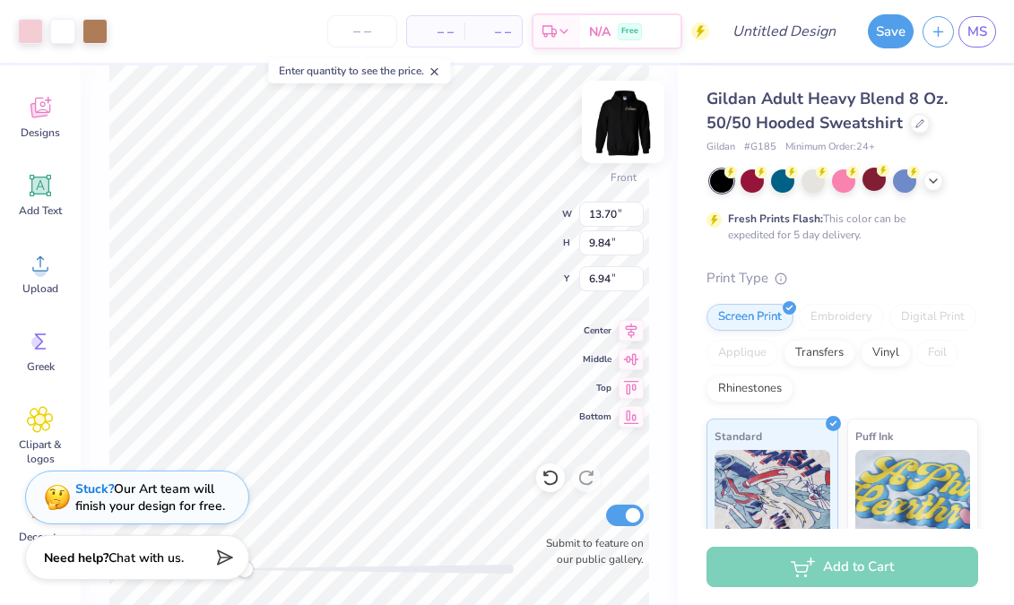
click at [621, 124] on img at bounding box center [623, 122] width 72 height 72
type input "12.42"
type input "7.01"
type input "6.51"
click at [636, 128] on img at bounding box center [623, 122] width 72 height 72
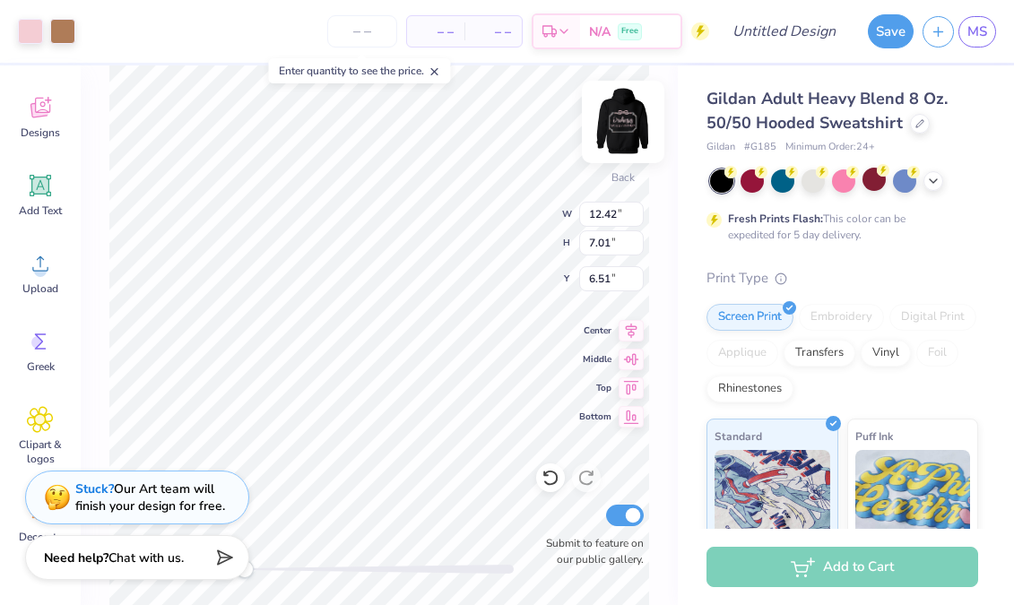
type input "12.61"
type input "7.11"
type input "8.74"
click at [620, 118] on img at bounding box center [623, 122] width 72 height 72
type input "12.42"
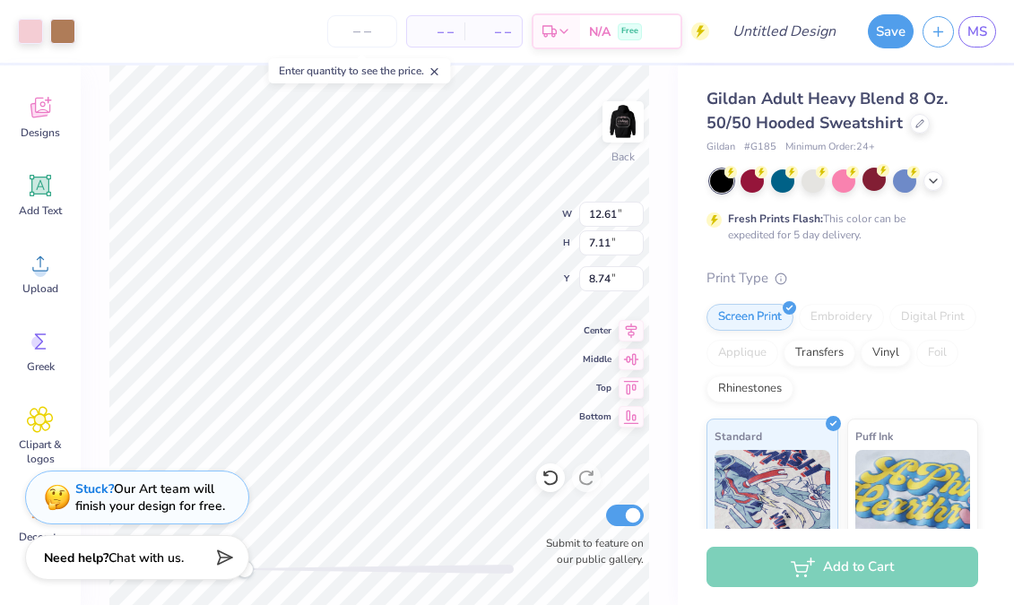
type input "7.01"
type input "6.51"
type input "1.16"
type input "6.34"
type input "4.55"
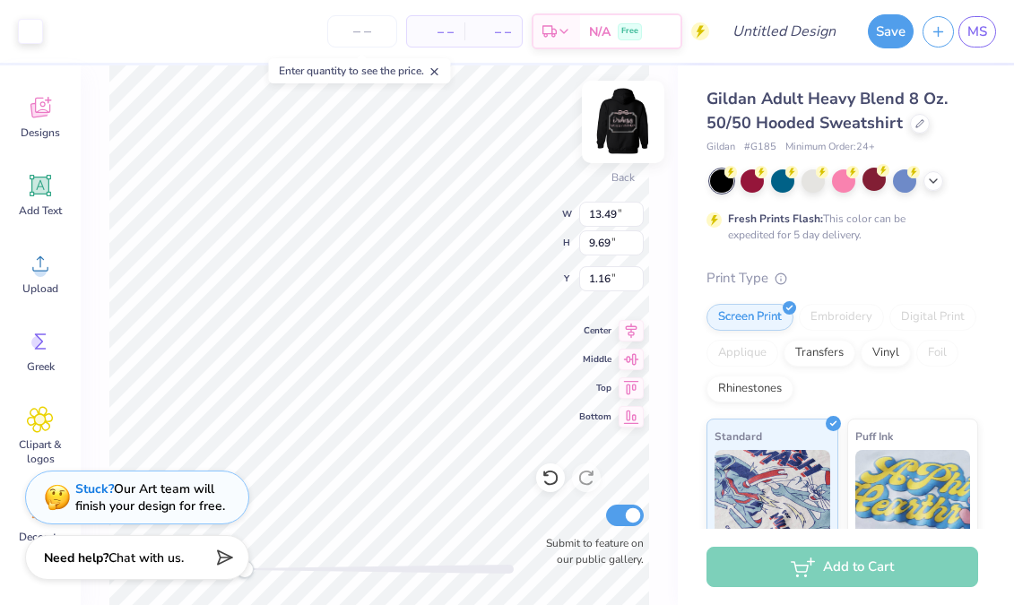
type input "6.30"
click at [543, 483] on icon at bounding box center [551, 478] width 18 height 18
type input "5.76"
type input "0.53"
type input "4.43"
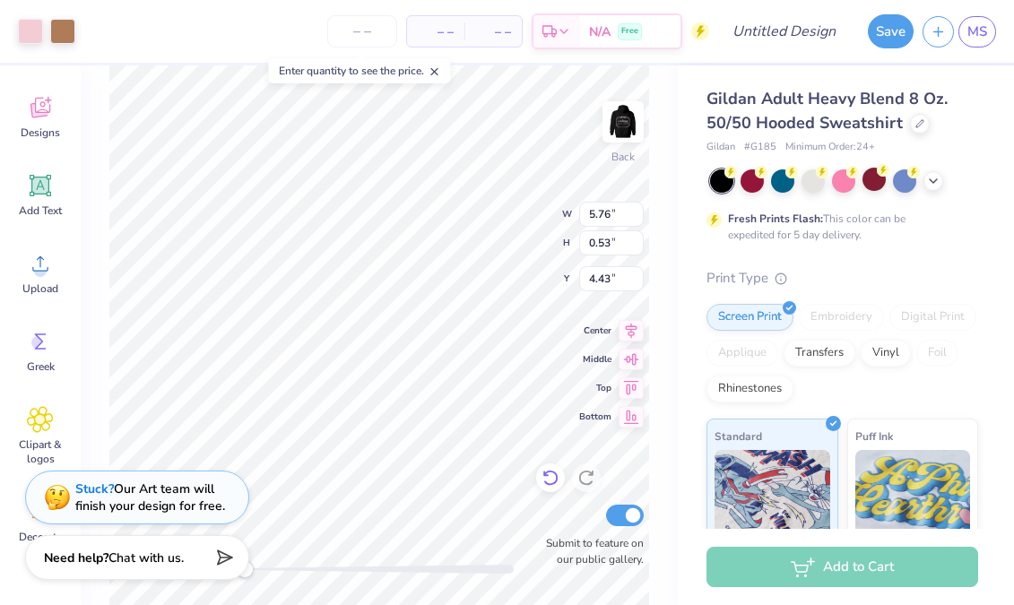
type input "4.26"
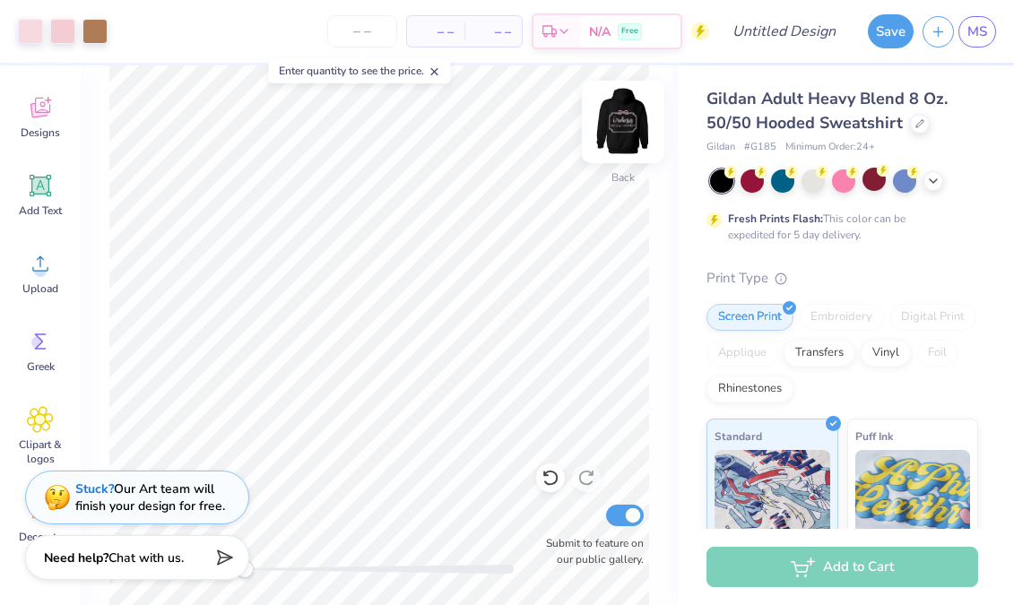
click at [630, 124] on img at bounding box center [623, 122] width 72 height 72
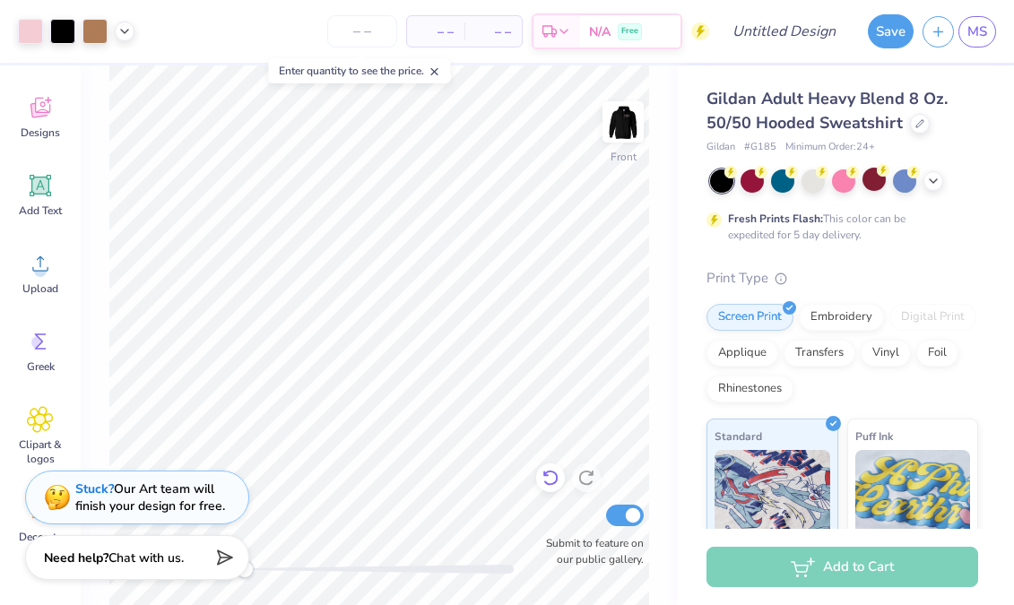
click at [553, 476] on icon at bounding box center [551, 478] width 18 height 18
drag, startPoint x: 548, startPoint y: 477, endPoint x: 559, endPoint y: 476, distance: 10.8
click at [548, 477] on icon at bounding box center [551, 478] width 18 height 18
click at [561, 476] on div at bounding box center [550, 478] width 29 height 29
click at [589, 473] on icon at bounding box center [586, 478] width 18 height 18
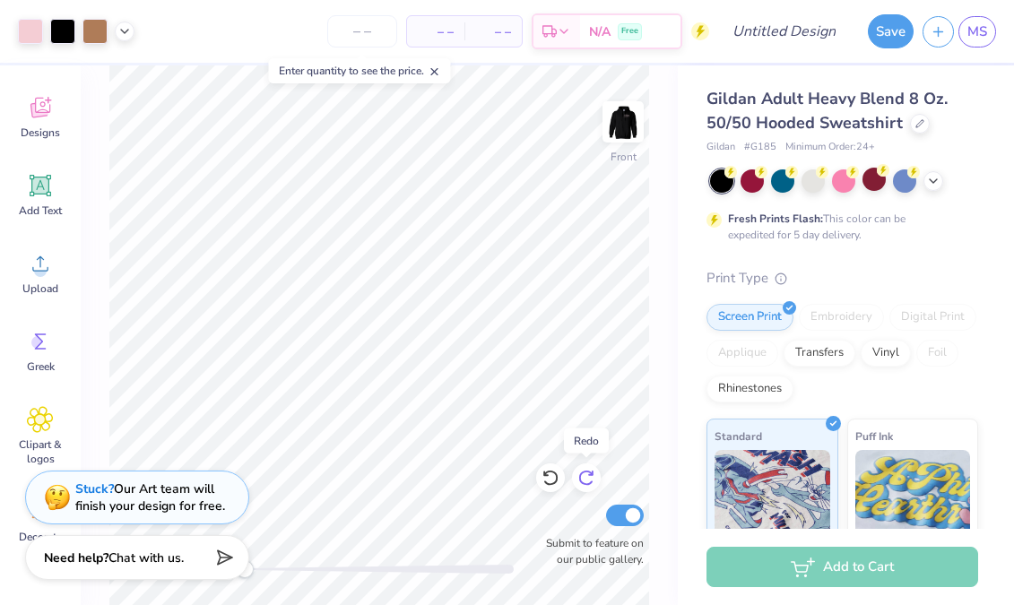
click at [589, 473] on icon at bounding box center [586, 478] width 18 height 18
click at [554, 473] on icon at bounding box center [550, 479] width 15 height 16
click at [624, 129] on img at bounding box center [623, 122] width 72 height 72
click at [621, 117] on img at bounding box center [623, 122] width 36 height 36
click at [623, 135] on img at bounding box center [623, 122] width 72 height 72
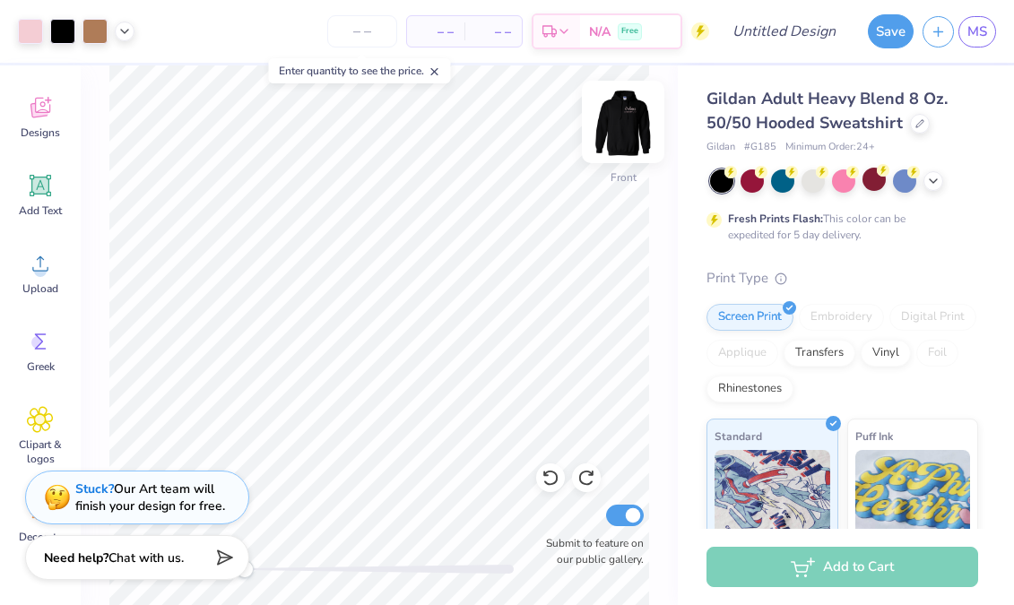
click at [629, 116] on img at bounding box center [623, 122] width 72 height 72
click at [889, 36] on button "Save" at bounding box center [891, 29] width 46 height 34
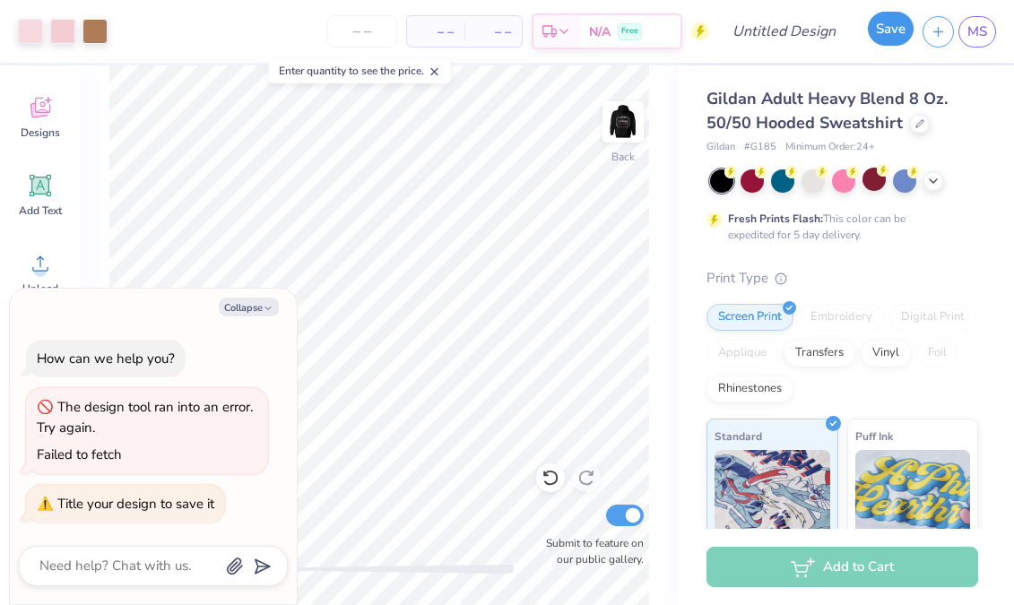
click at [889, 36] on button "Save" at bounding box center [891, 29] width 46 height 34
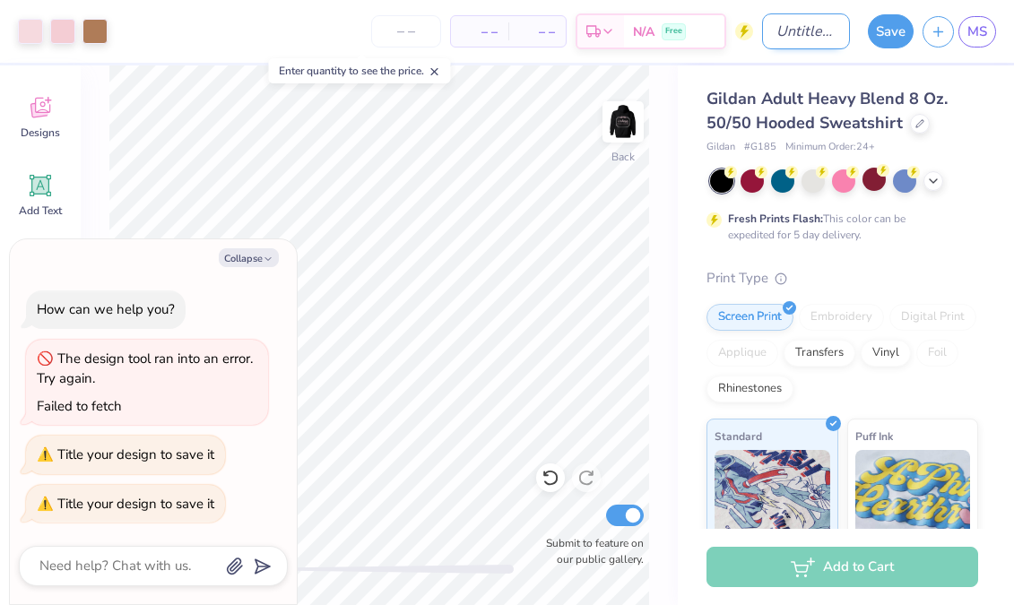
type textarea "x"
click at [768, 29] on input "Design Title" at bounding box center [806, 31] width 88 height 36
type input "O"
type textarea "x"
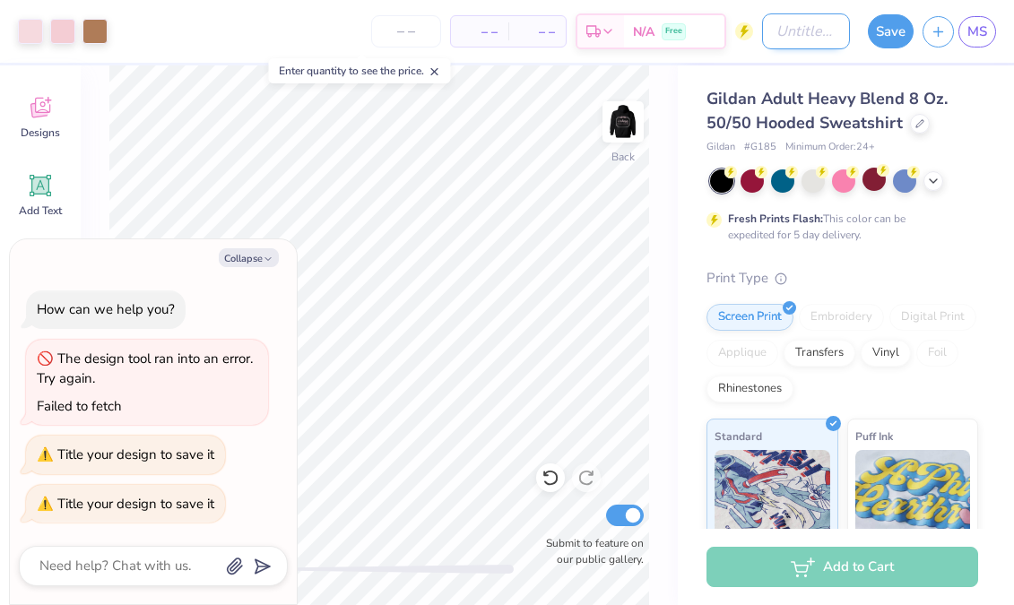
type input "N"
type textarea "x"
type input "Ne"
type textarea "x"
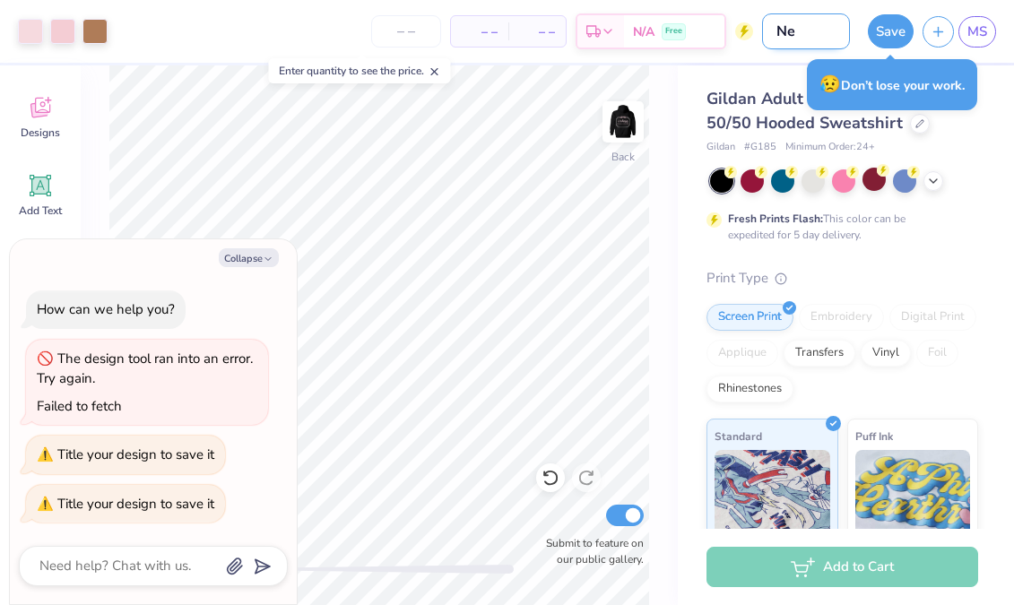
type input "New"
type textarea "x"
type input "New"
type textarea "x"
type input "New O"
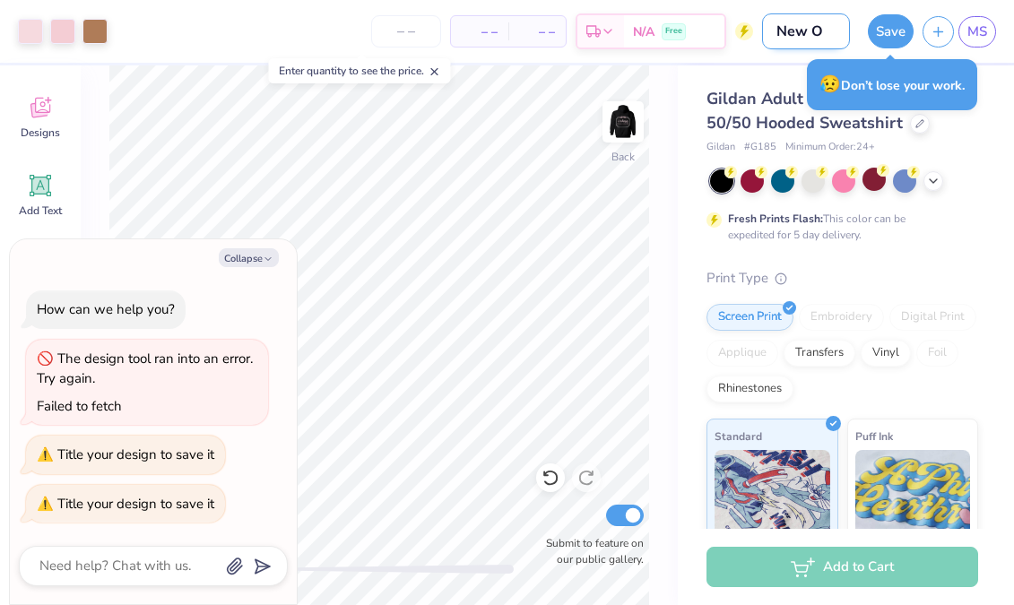
type textarea "x"
type input "New Or"
type textarea "x"
type input "New Orc"
type textarea "x"
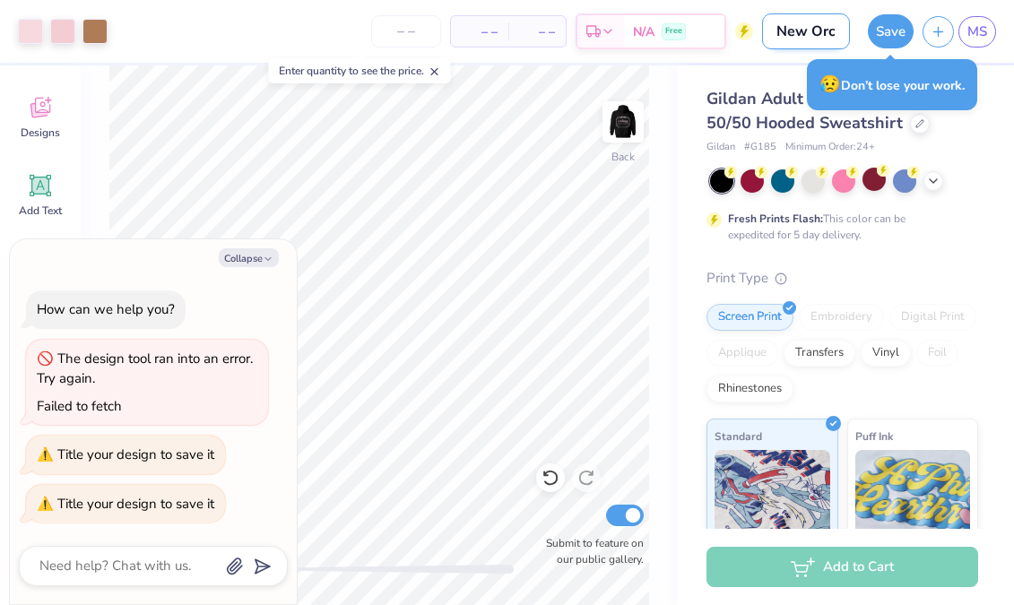
type input "New Orch"
type textarea "x"
type input "New Orche"
type textarea "x"
type input "New Orche"
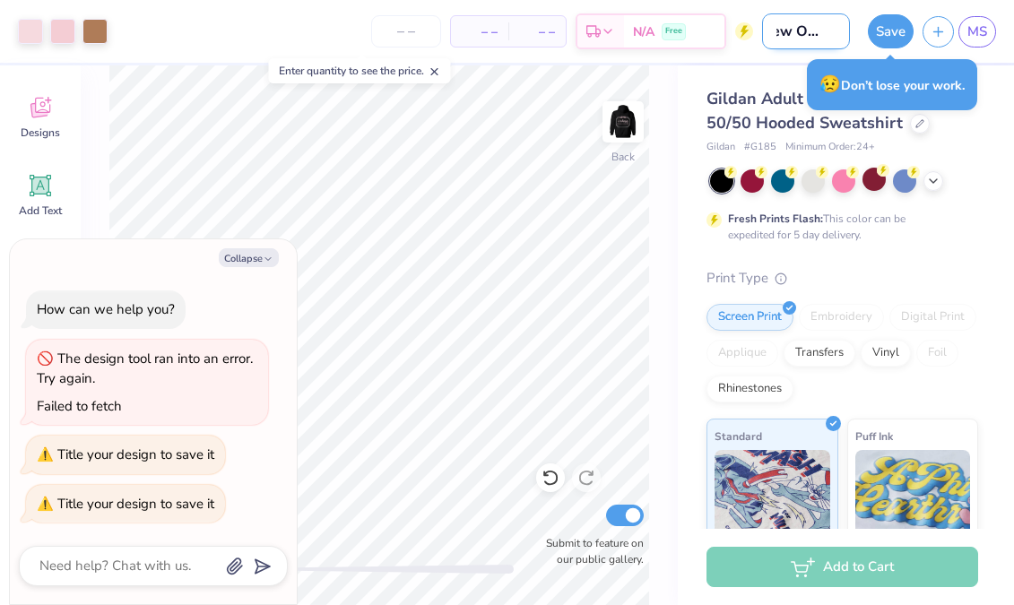
type textarea "x"
type input "New Orche M"
type textarea "x"
type input "New Orche Me"
type textarea "x"
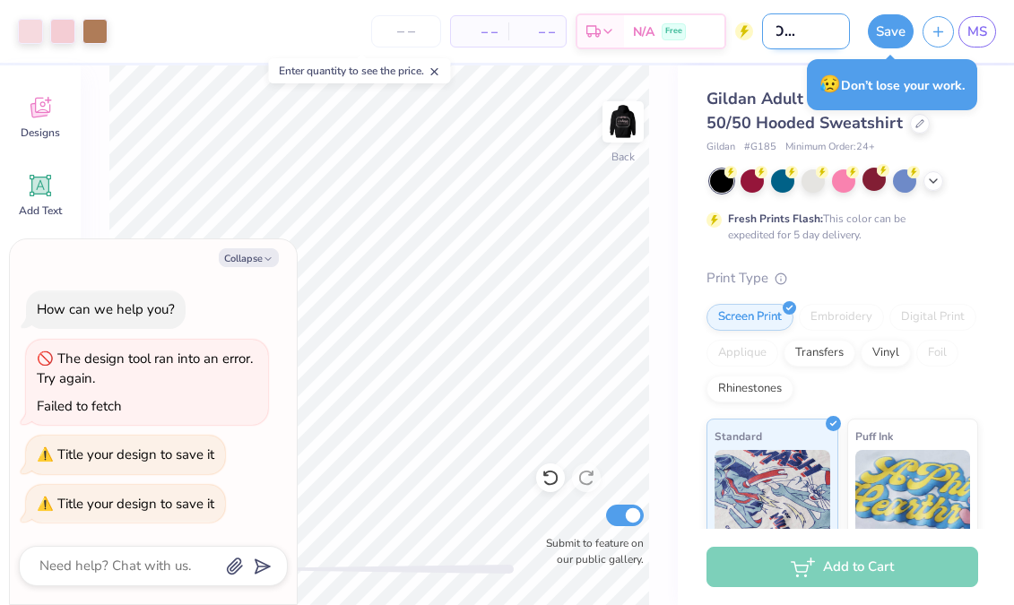
type input "New Orche Mer"
type textarea "x"
type input "New Orche Merc"
type textarea "x"
type input "New Orche Merch"
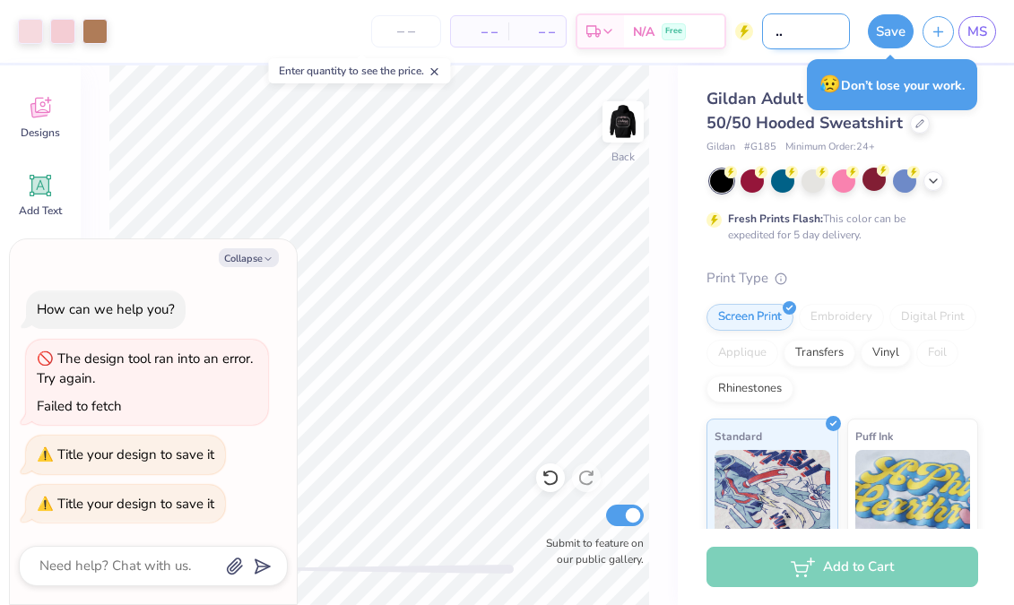
type textarea "x"
type input "New Orche Merch"
type textarea "x"
type input "New Orche Merch 1"
type textarea "x"
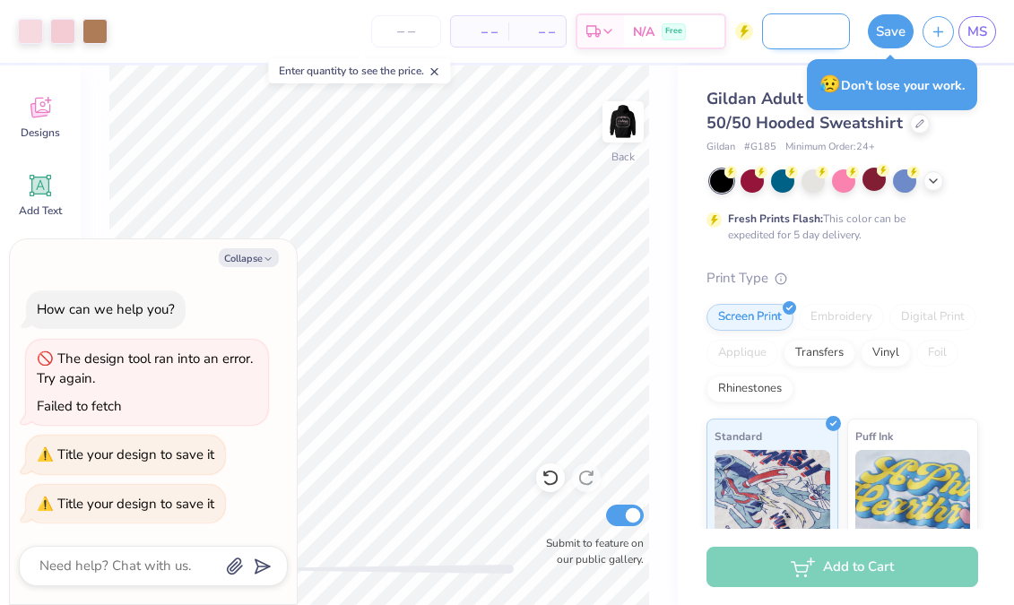
scroll to position [0, 72]
type input "New Orche Merch 1"
click at [893, 26] on button "Save" at bounding box center [891, 29] width 46 height 34
click at [231, 267] on div "Collapse How can we help you? The design tool ran into an error. Try again. Fai…" at bounding box center [153, 421] width 287 height 365
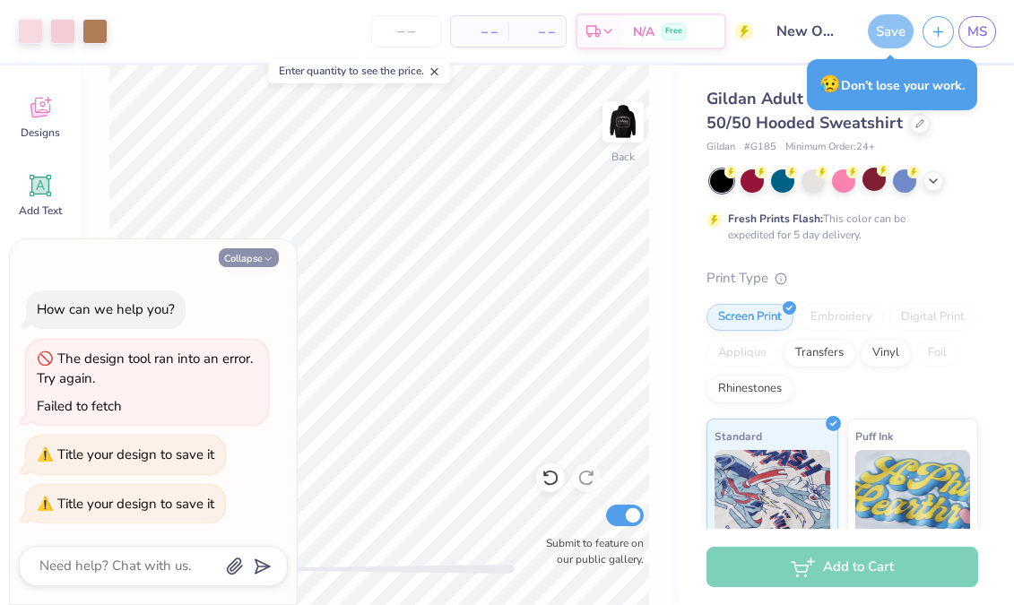
click at [249, 257] on button "Collapse" at bounding box center [249, 257] width 60 height 19
type textarea "x"
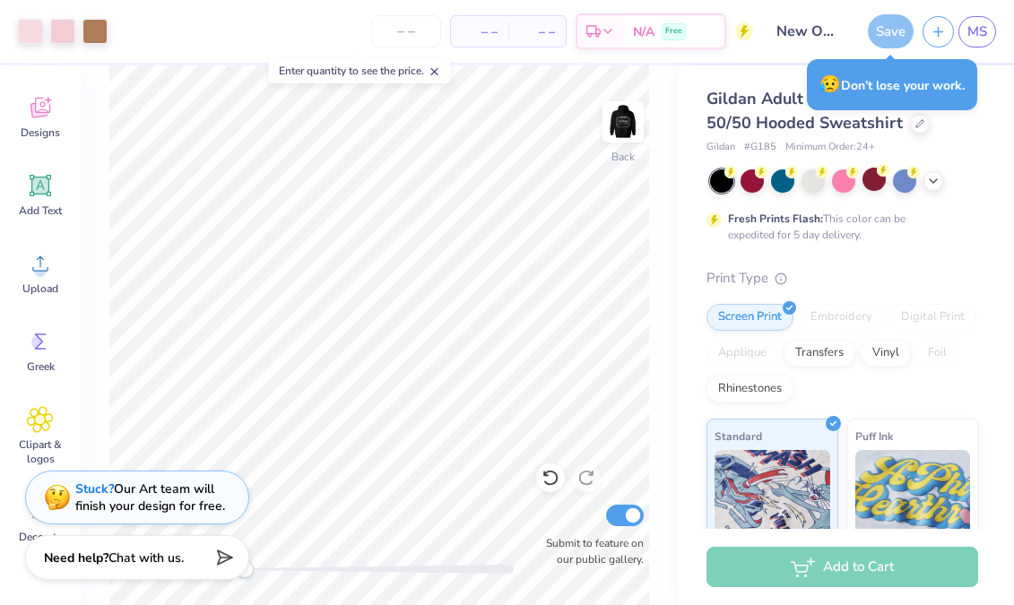
click at [894, 30] on div "Save" at bounding box center [891, 31] width 46 height 34
